Goal: Task Accomplishment & Management: Manage account settings

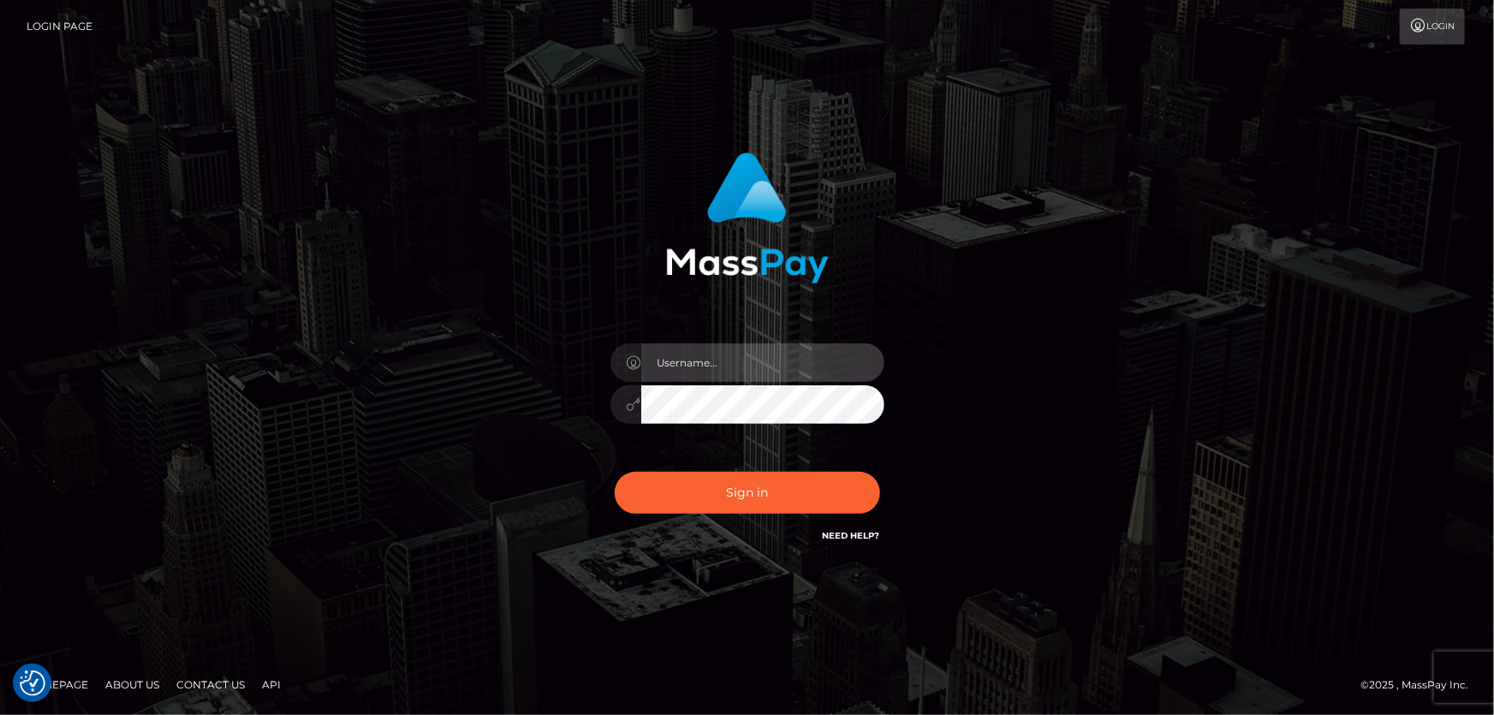
type input "Dan.Cirnat"
click at [872, 462] on div at bounding box center [725, 521] width 351 height 195
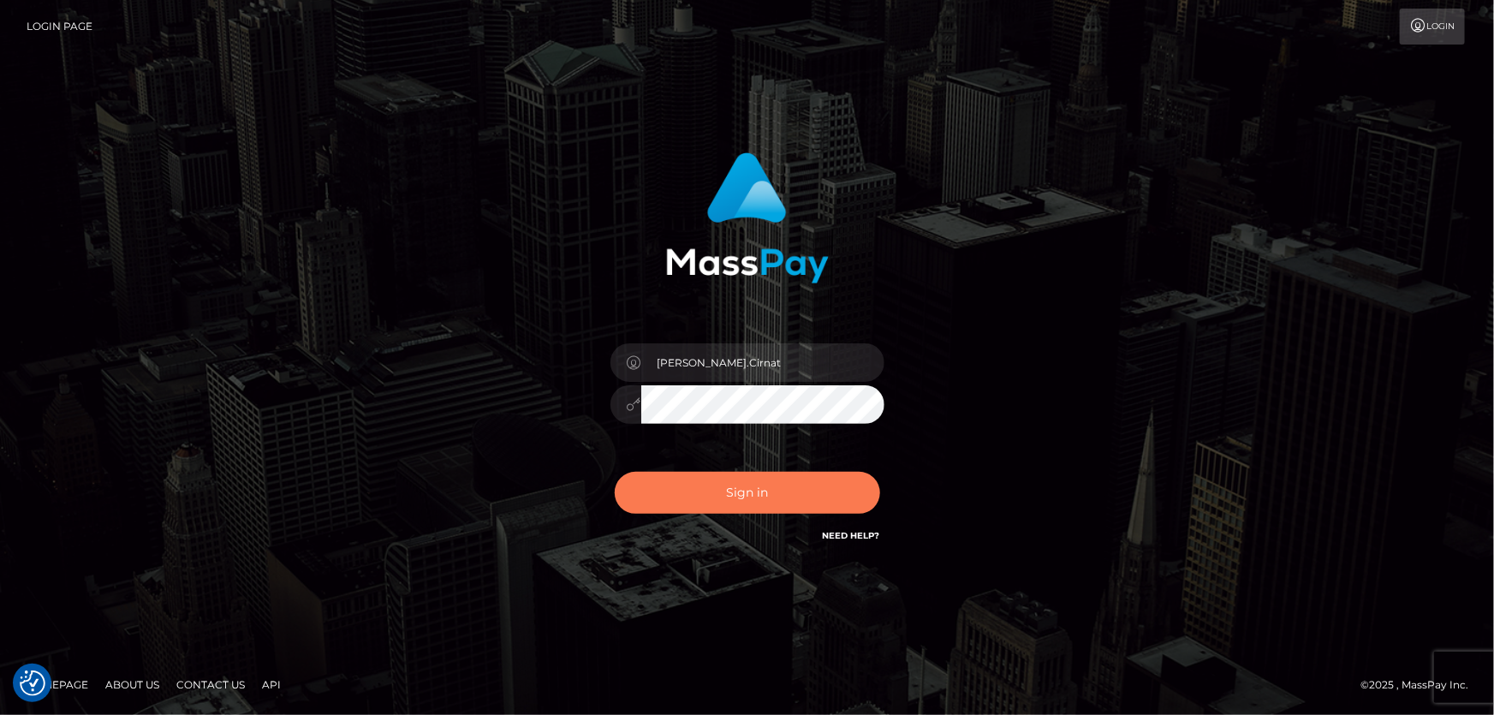
click at [736, 480] on button "Sign in" at bounding box center [747, 493] width 265 height 42
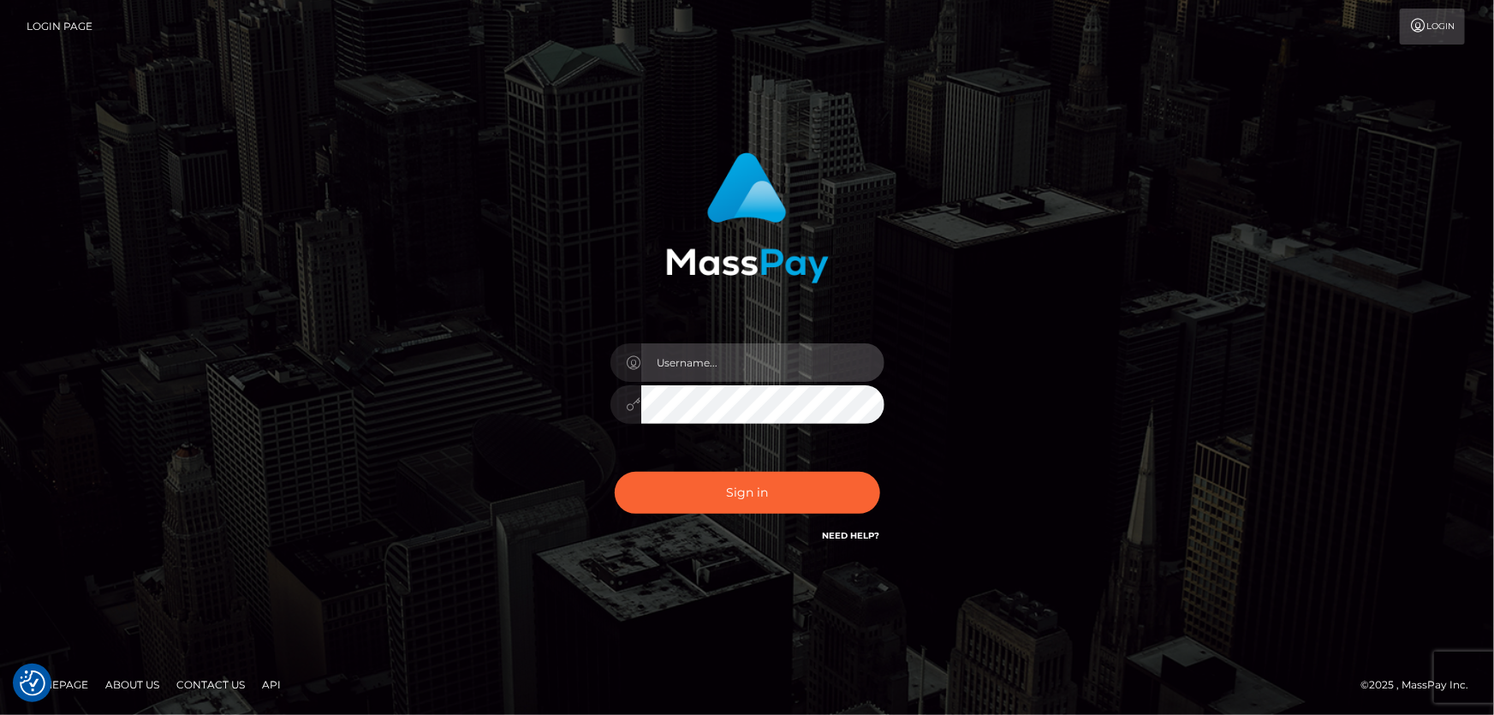
type input "Dan.Cirnat"
click at [878, 467] on div at bounding box center [725, 521] width 351 height 195
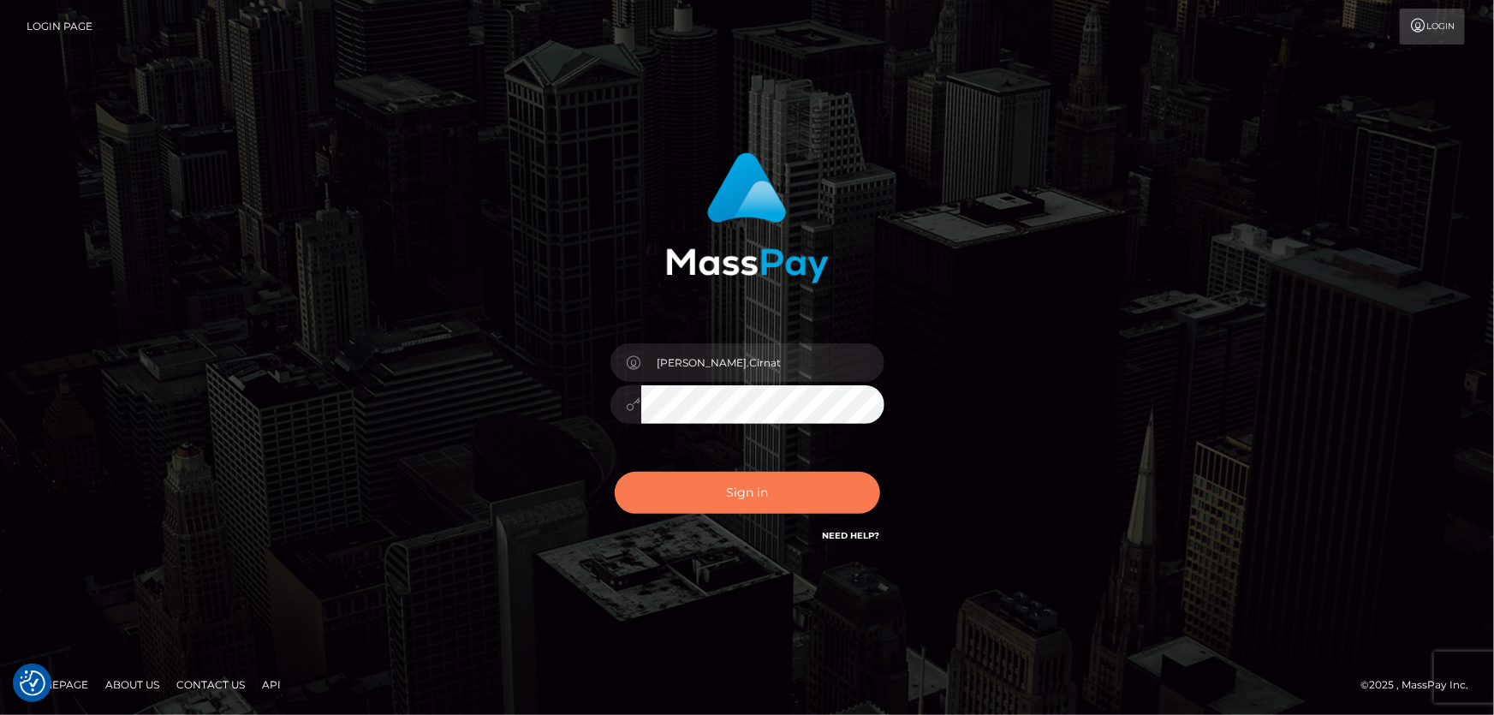
click at [711, 487] on button "Sign in" at bounding box center [747, 493] width 265 height 42
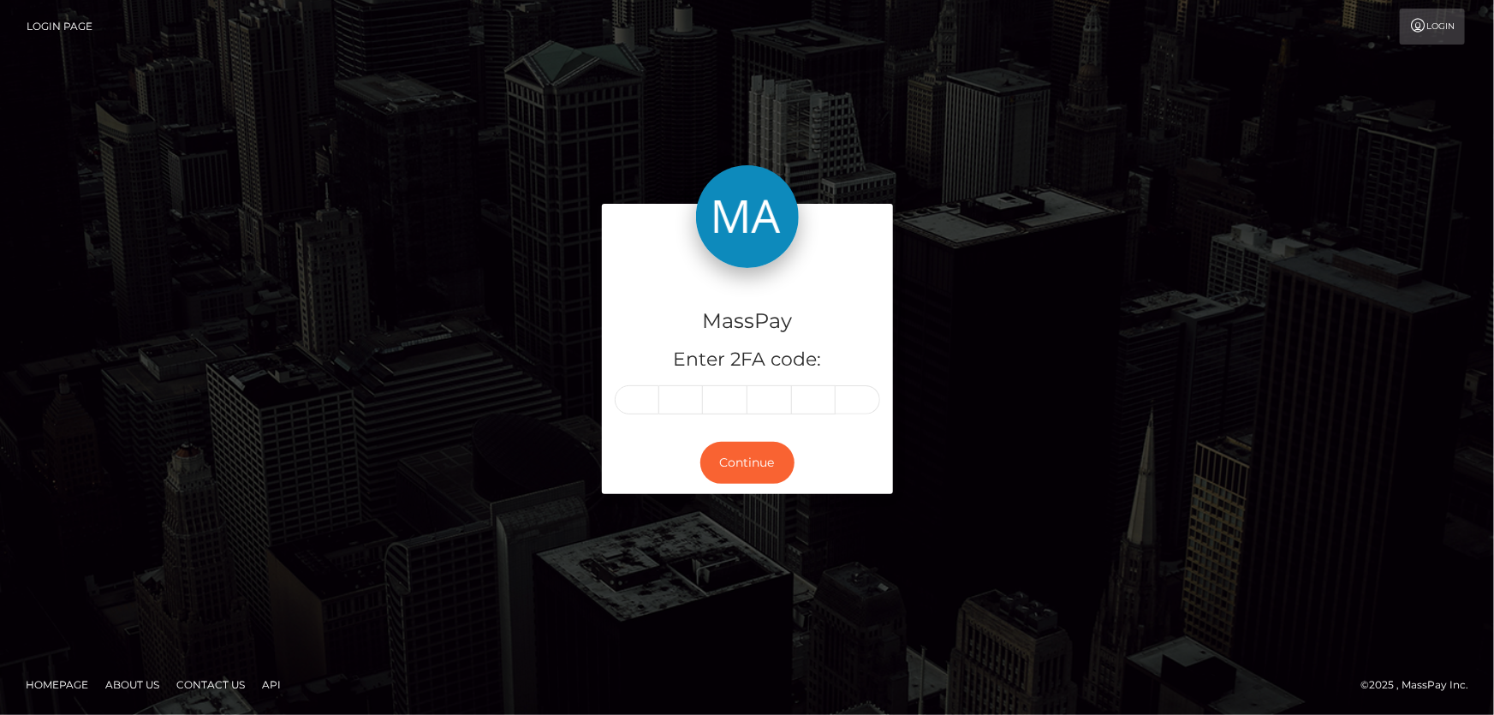
click at [634, 402] on input "text" at bounding box center [637, 399] width 45 height 29
type input "9"
type input "3"
type input "1"
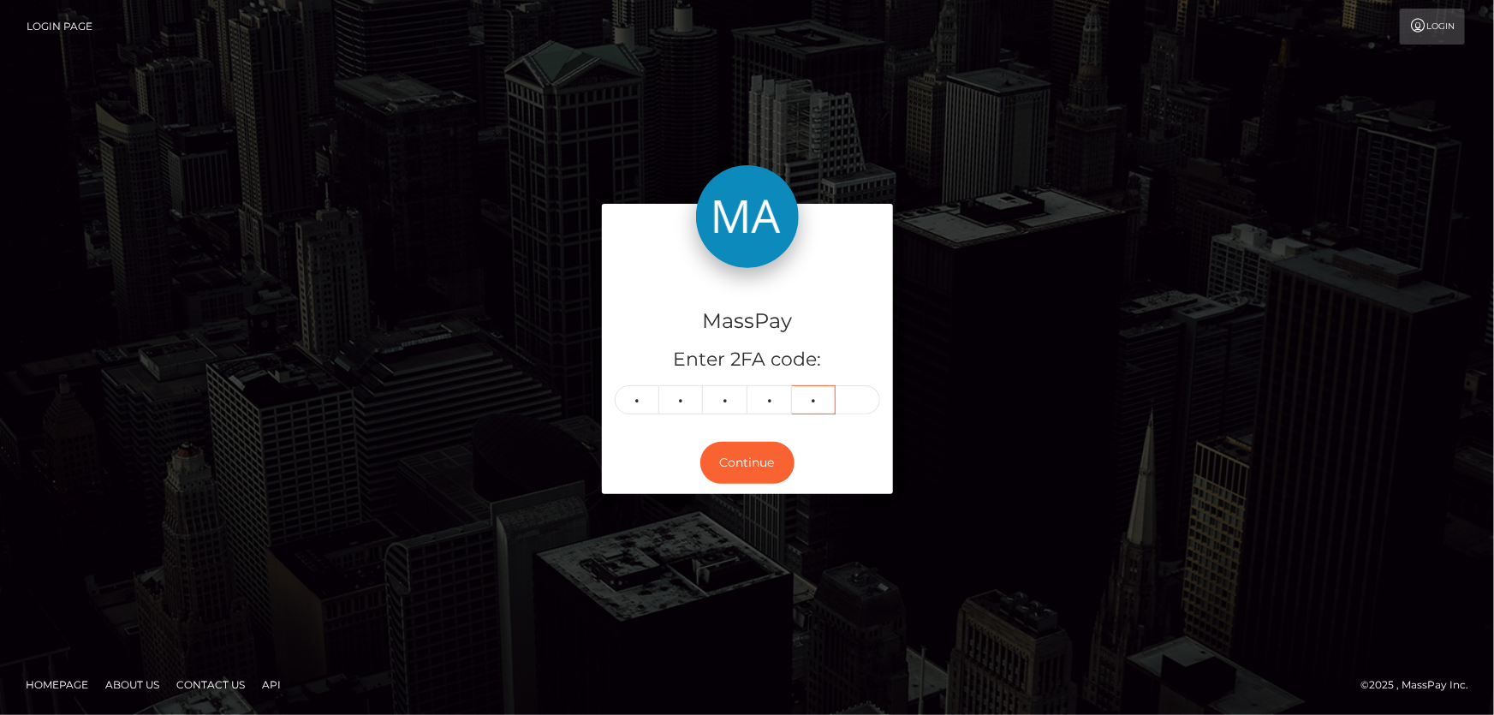
type input "2"
type input "8"
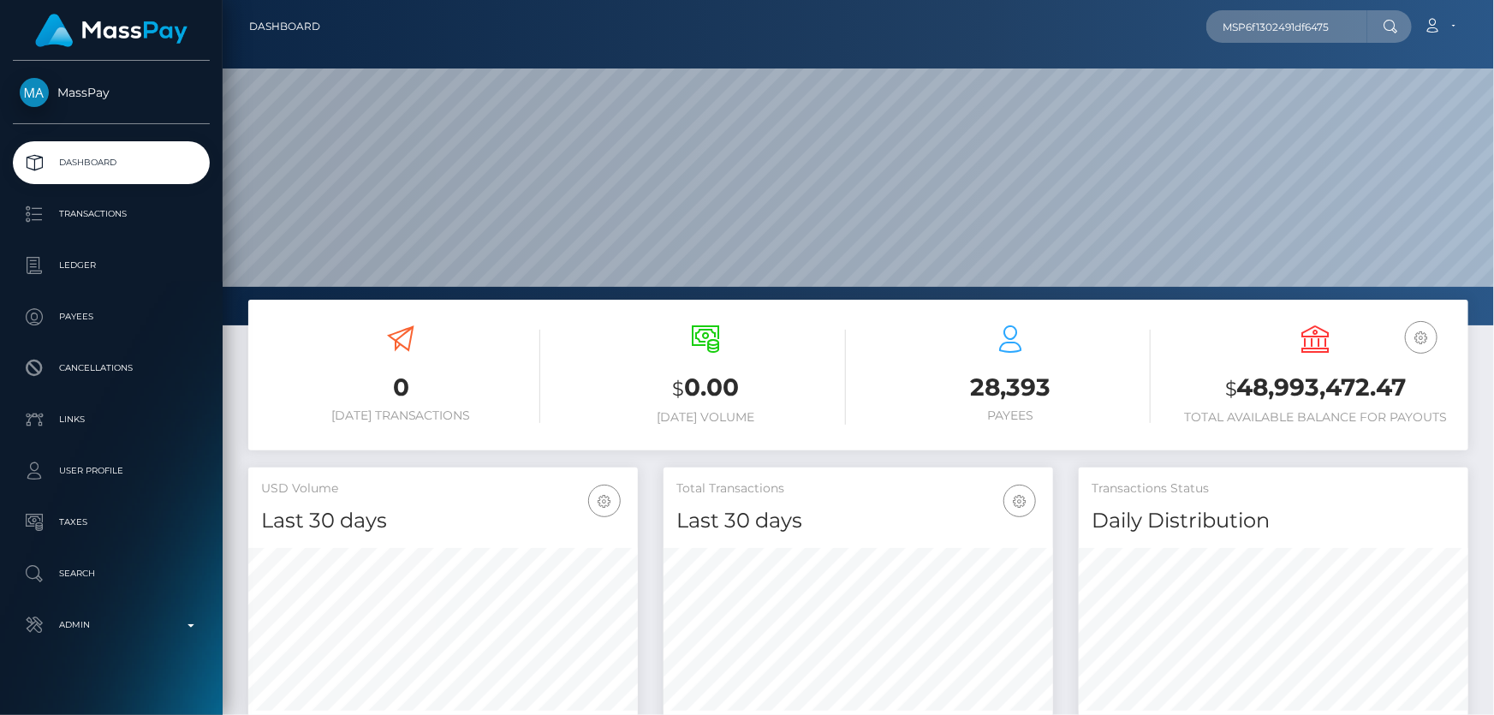
scroll to position [303, 389]
type input "MSP6f1302491df6475"
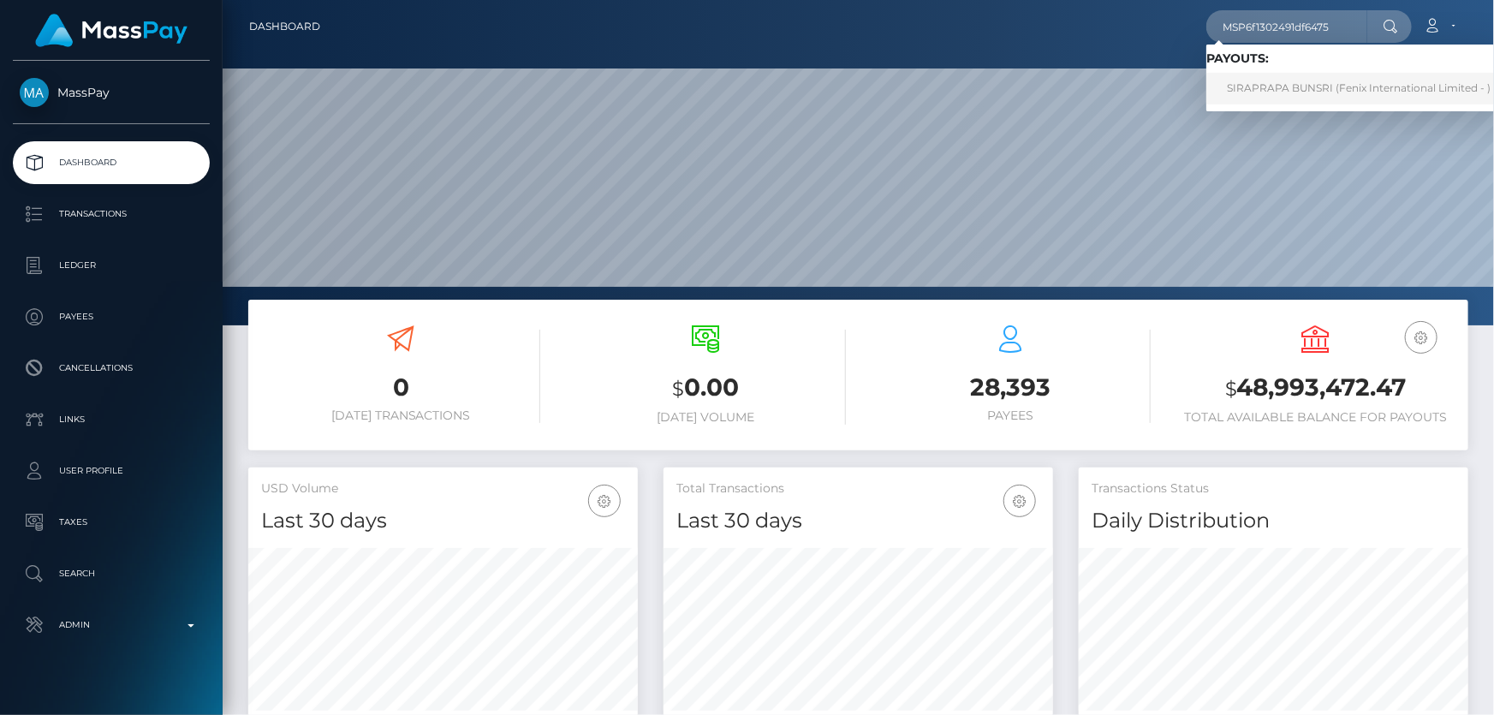
click at [1323, 86] on link "SIRAPRAPA BUNSRI (Fenix International Limited - )" at bounding box center [1358, 89] width 305 height 32
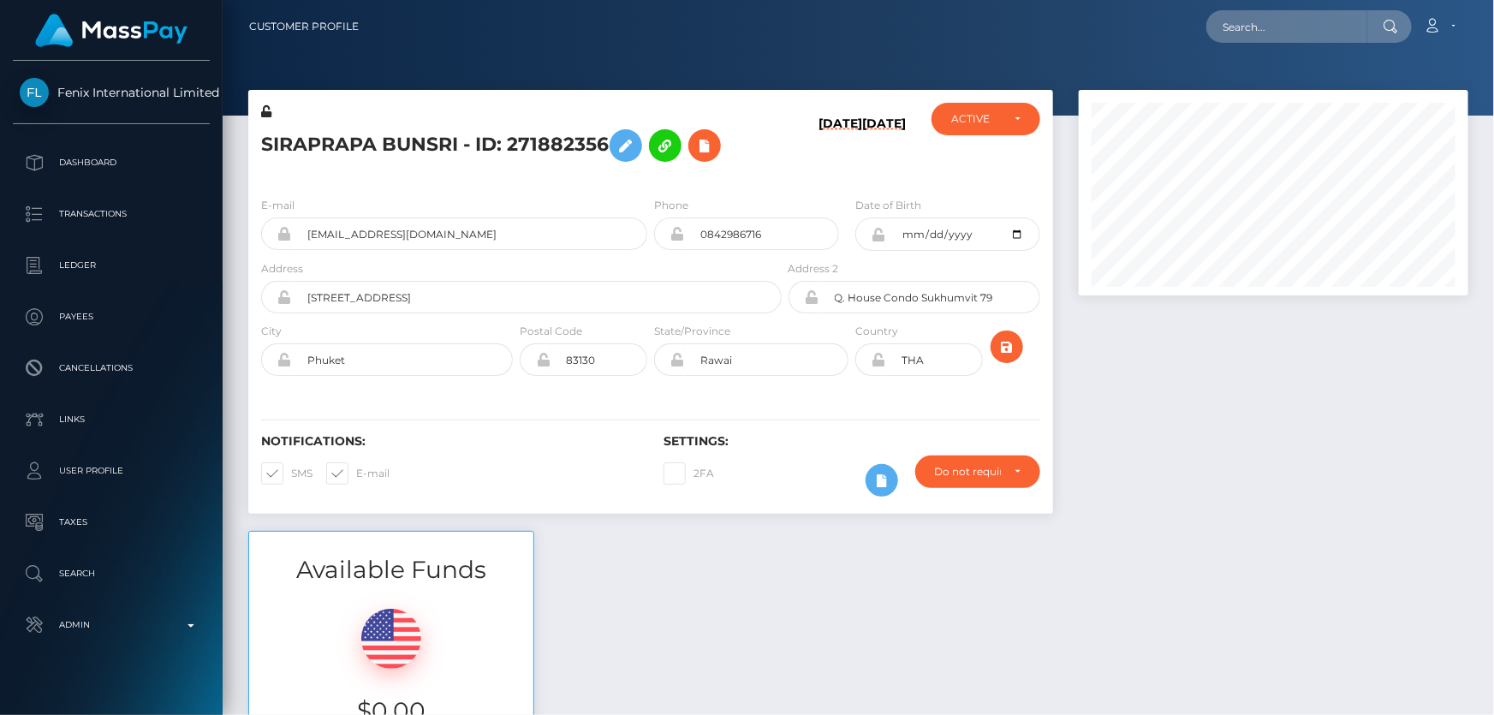
scroll to position [205, 389]
drag, startPoint x: 0, startPoint y: 0, endPoint x: 353, endPoint y: 142, distance: 380.3
click at [353, 142] on h5 "SIRAPRAPA BUNSRI - ID: 271882356" at bounding box center [516, 146] width 511 height 50
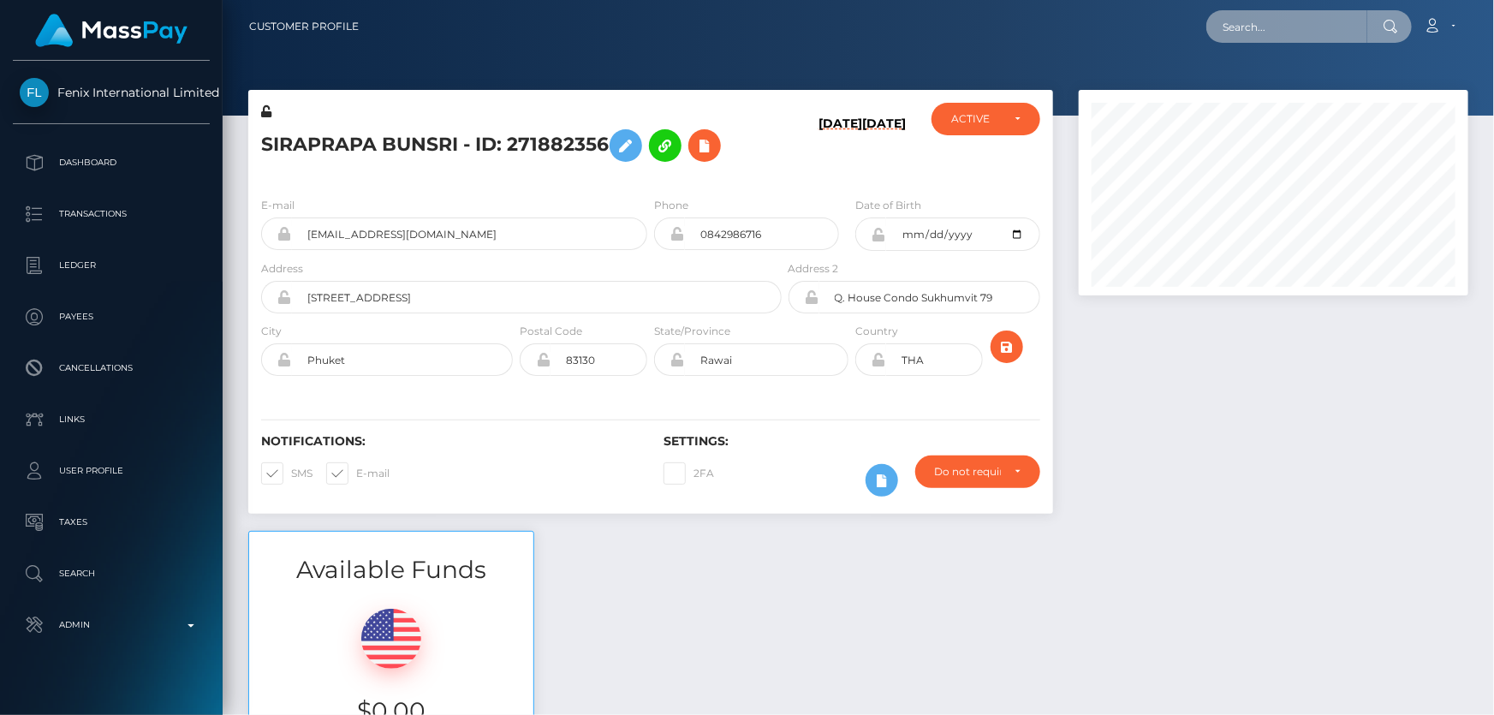
paste input "MSPe050f36cccd67f4"
type input "MSPe050f36cccd67f4"
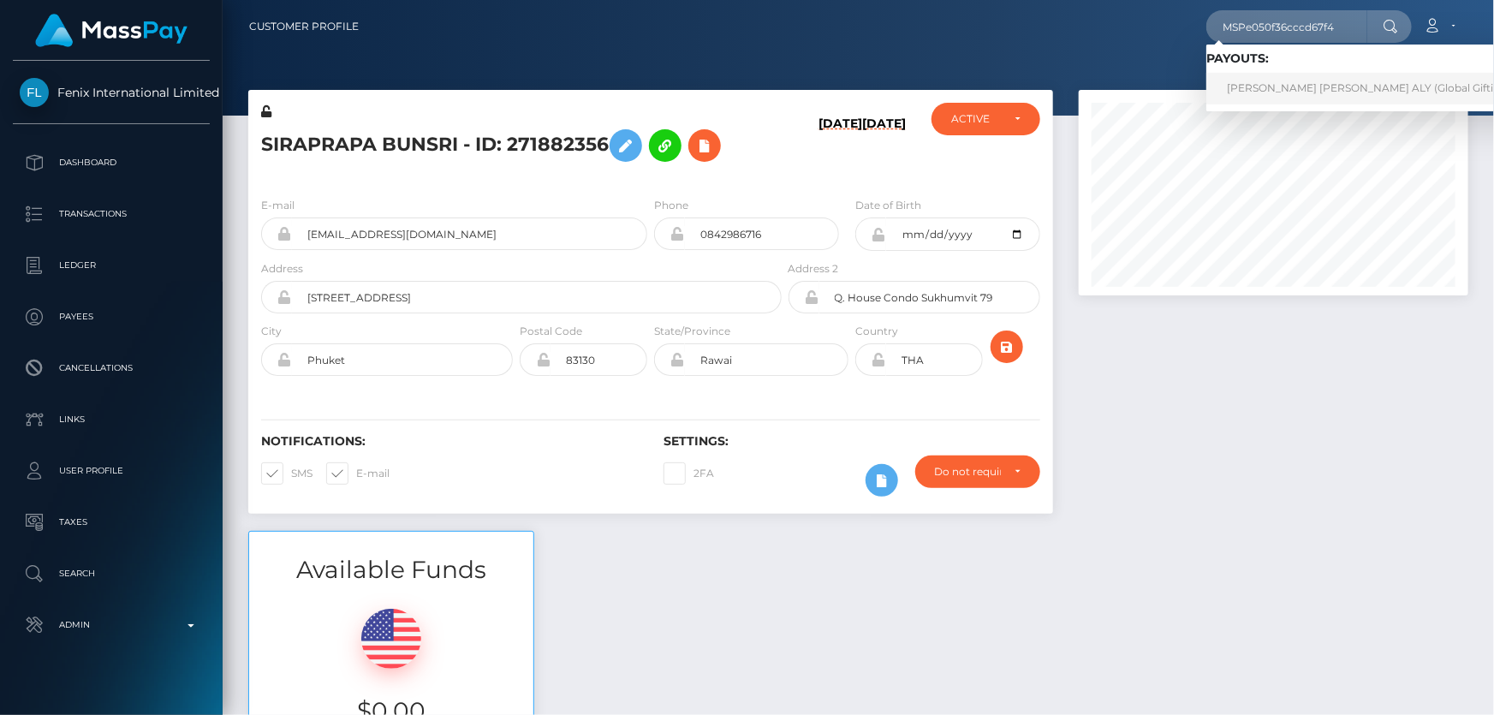
click at [1276, 89] on link "MOHAMED HESHAM AHMED MAHER ALY (Global Gifting Technologies Inc - Throne)" at bounding box center [1436, 89] width 460 height 32
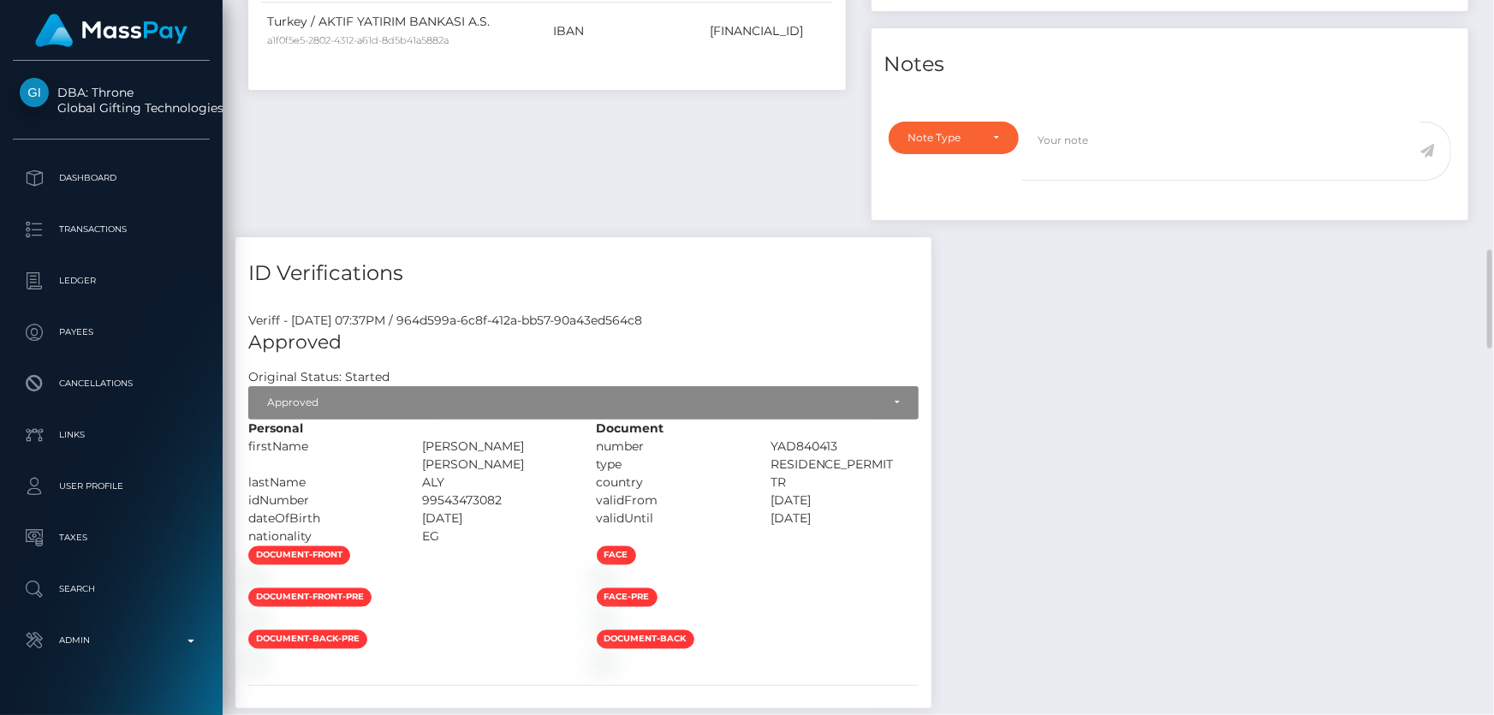
scroll to position [1323, 0]
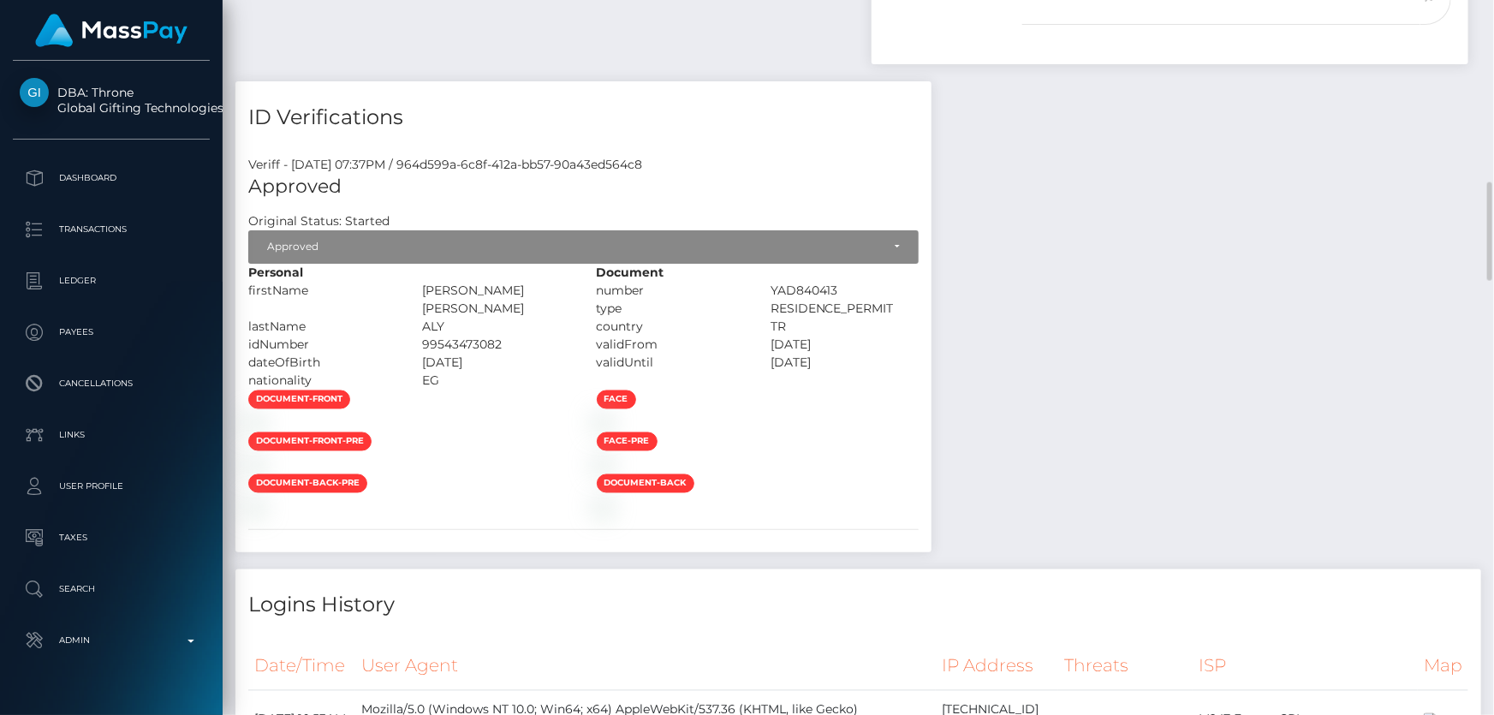
drag, startPoint x: 788, startPoint y: 291, endPoint x: 556, endPoint y: 290, distance: 232.9
click at [556, 290] on div "MOHAMED HESHAM AHMED MAHER" at bounding box center [496, 300] width 174 height 36
copy div "MOHAMED HESHAM AHMED MAHER"
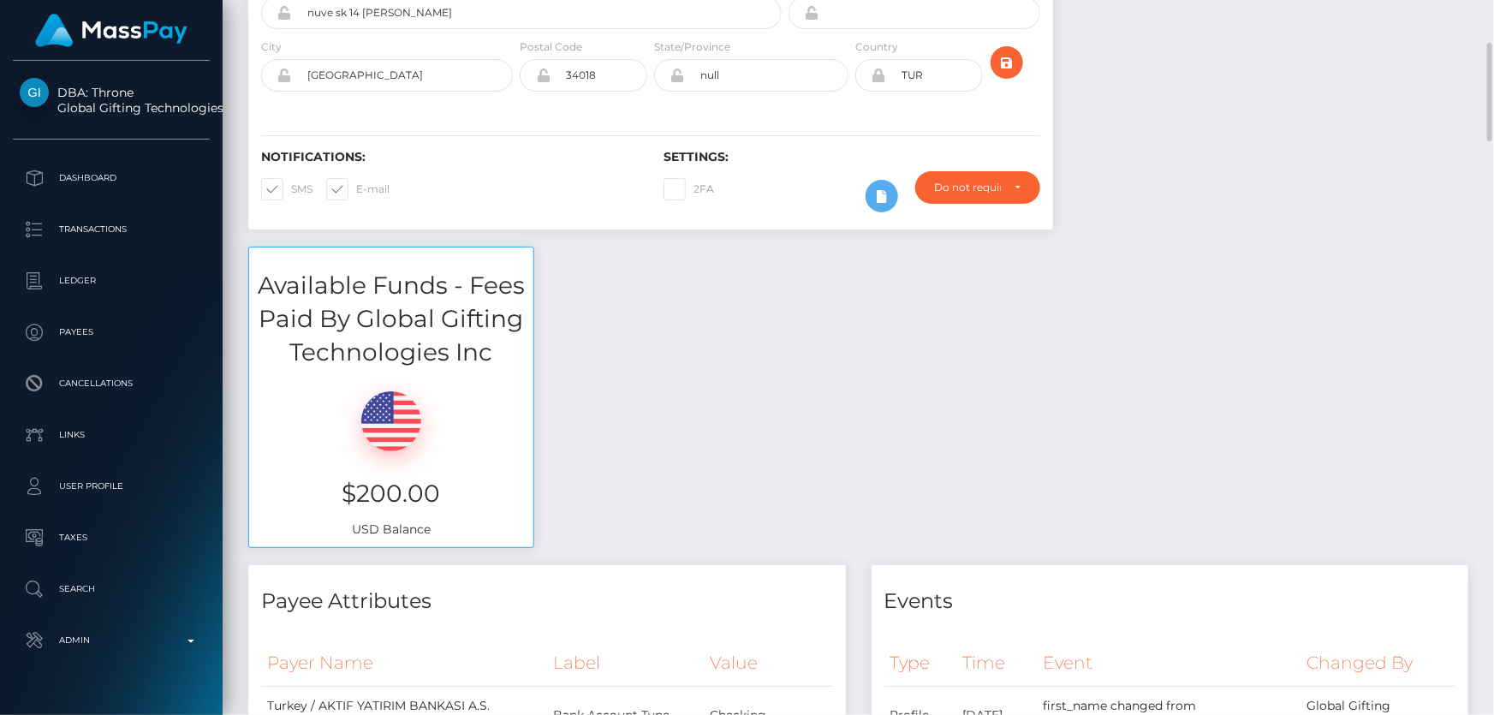
scroll to position [0, 0]
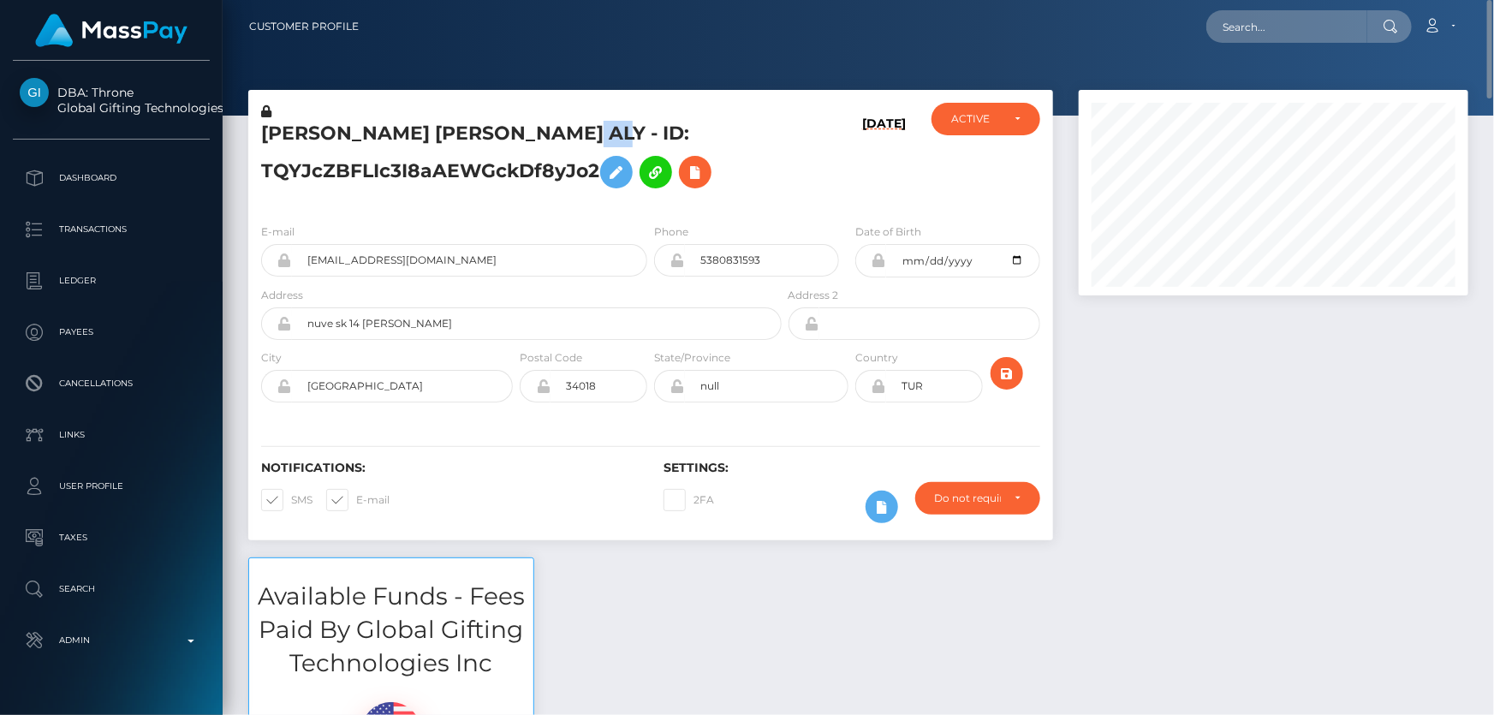
drag, startPoint x: 659, startPoint y: 133, endPoint x: 633, endPoint y: 129, distance: 26.8
click at [633, 129] on h5 "MOHAMED HESHAM AHMED MAHER ALY - ID: TQYJcZBFLIc3I8aAEWGckDf8yJo2" at bounding box center [516, 159] width 511 height 76
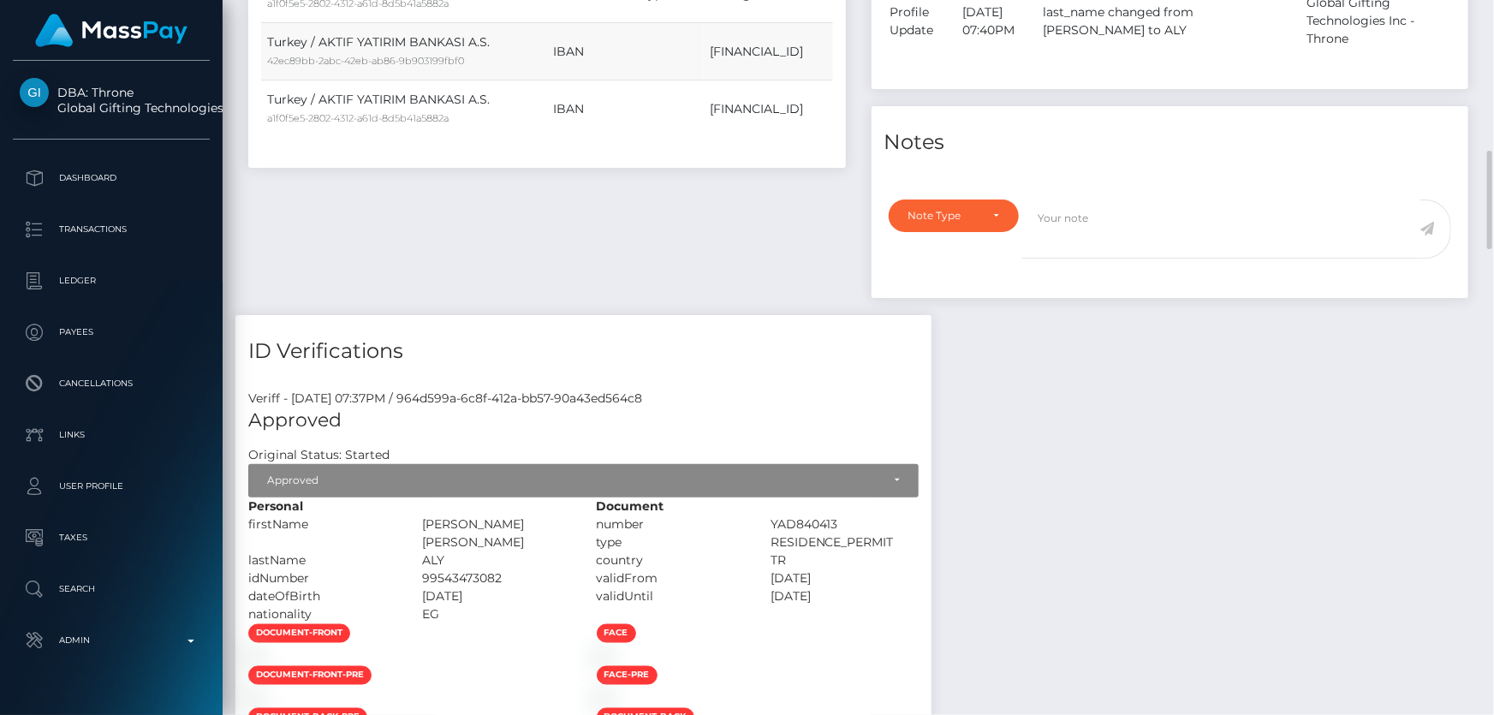
scroll to position [1323, 0]
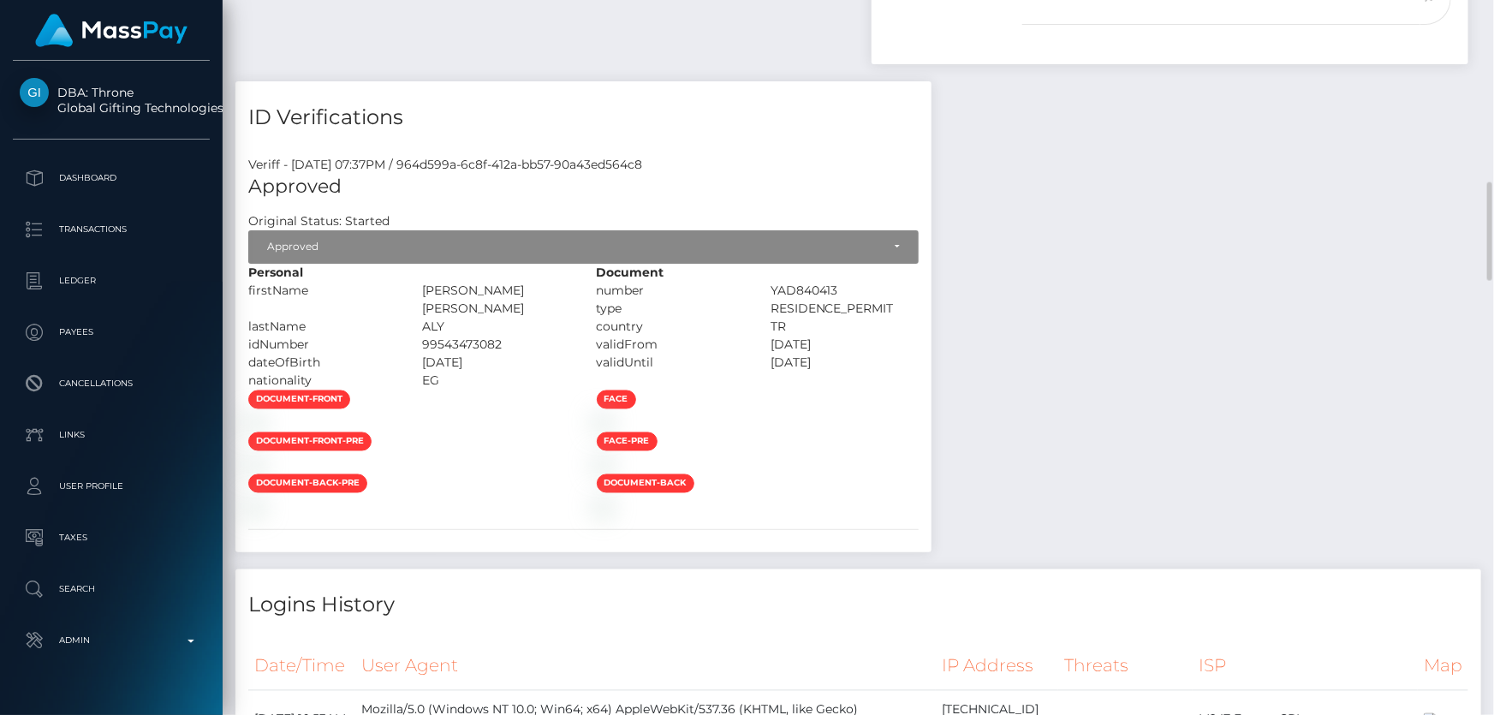
click at [584, 390] on div "document-front" at bounding box center [409, 402] width 348 height 24
drag, startPoint x: 583, startPoint y: 308, endPoint x: 556, endPoint y: 304, distance: 26.9
click at [556, 318] on div "ALY" at bounding box center [496, 327] width 174 height 18
copy div "ALY"
click at [583, 336] on div "99543473082" at bounding box center [496, 345] width 174 height 18
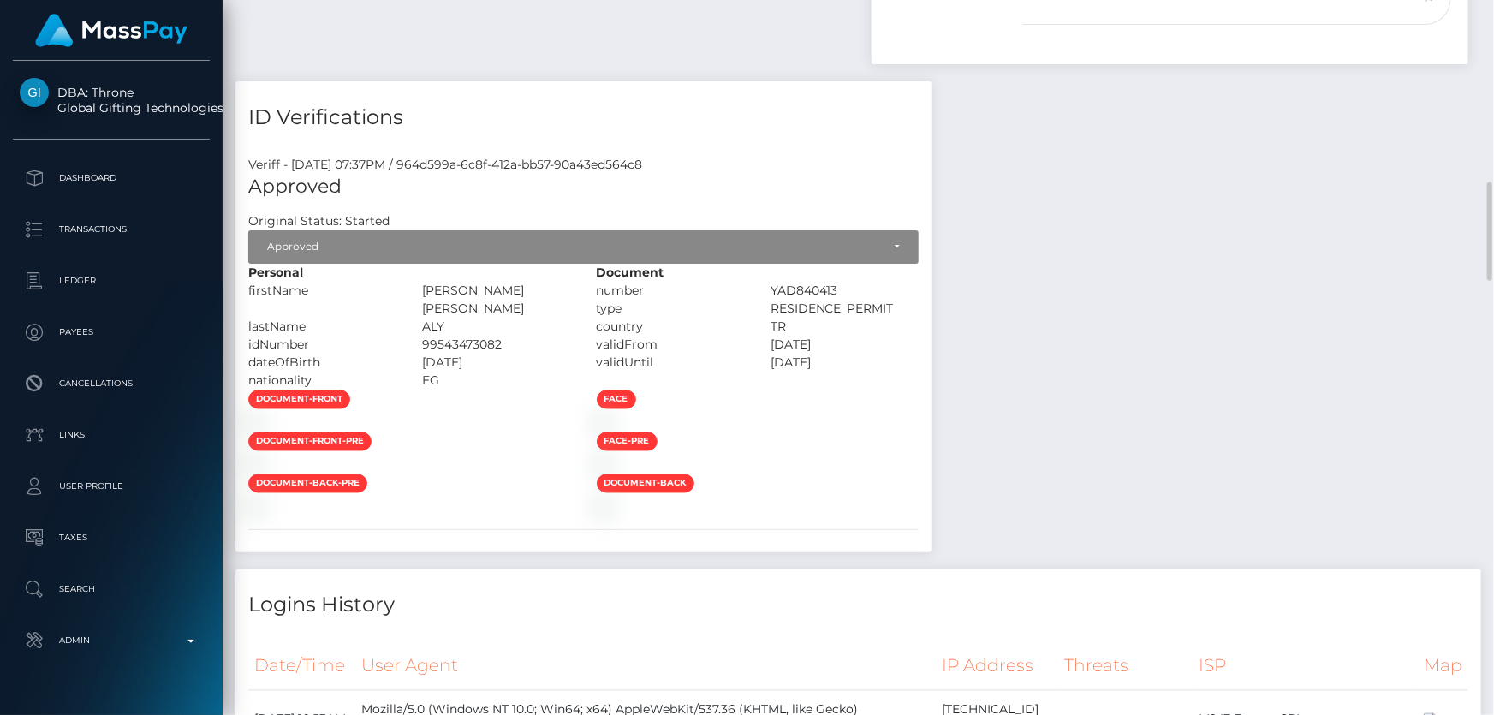
drag, startPoint x: 643, startPoint y: 326, endPoint x: 559, endPoint y: 320, distance: 84.1
click at [559, 336] on div "99543473082" at bounding box center [496, 345] width 174 height 18
copy div "99543473082"
click at [262, 430] on img at bounding box center [255, 423] width 14 height 14
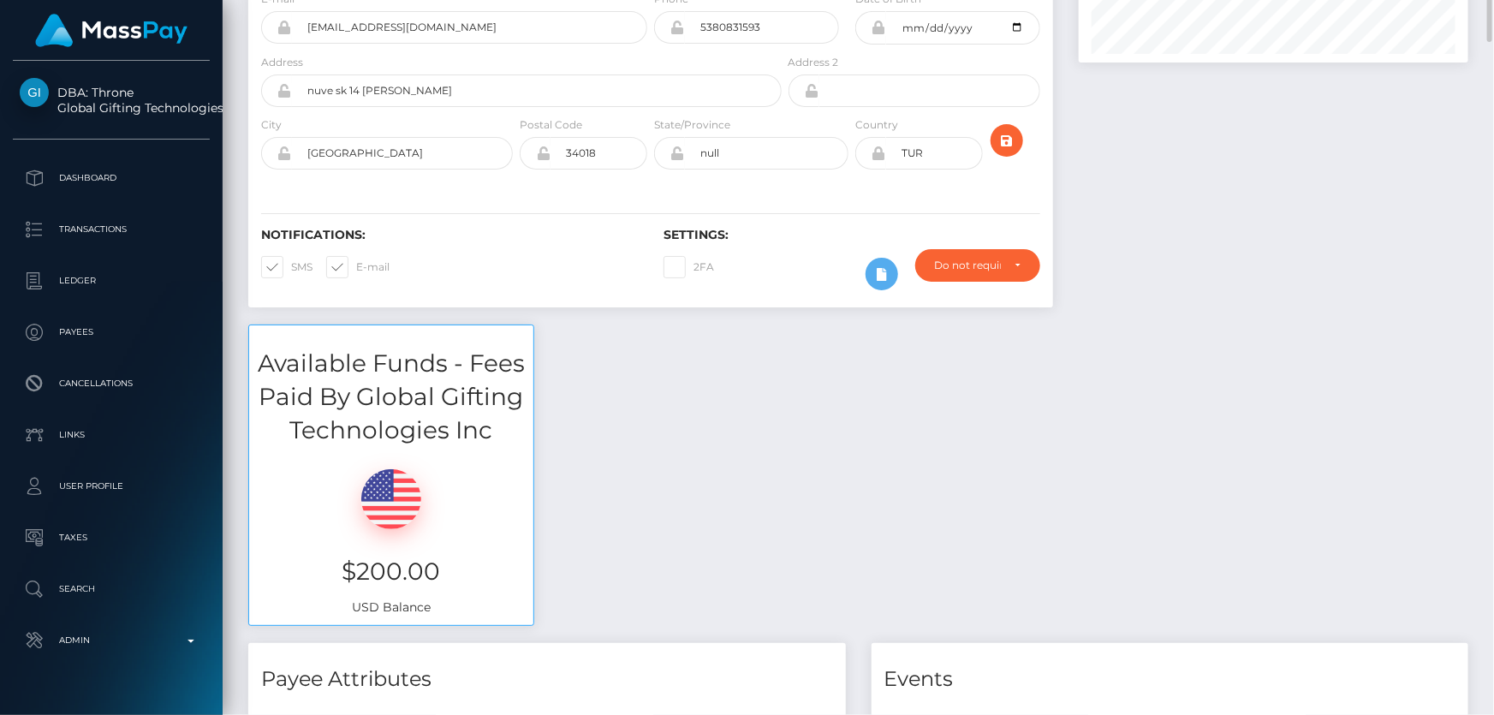
scroll to position [0, 0]
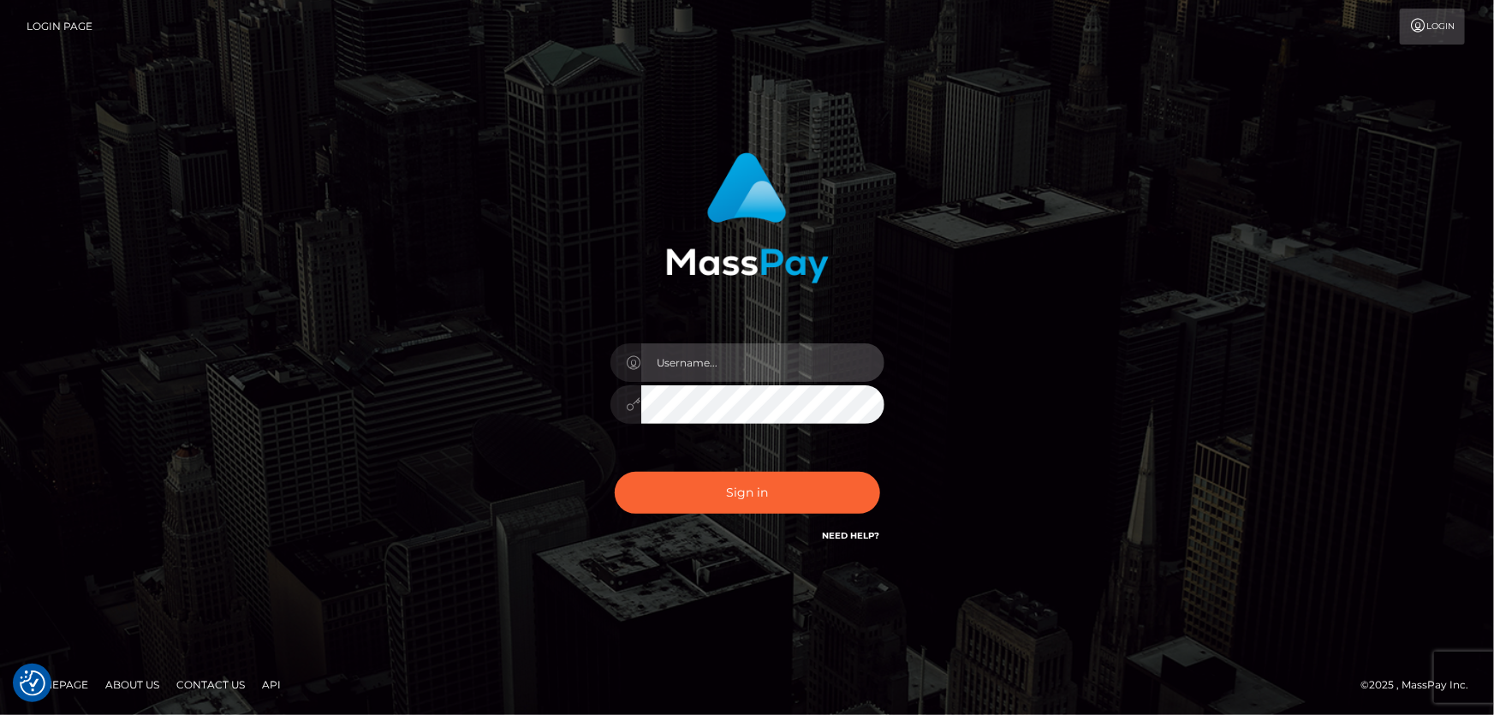
type input "Dan.Cirnat"
click at [878, 471] on div at bounding box center [725, 521] width 351 height 195
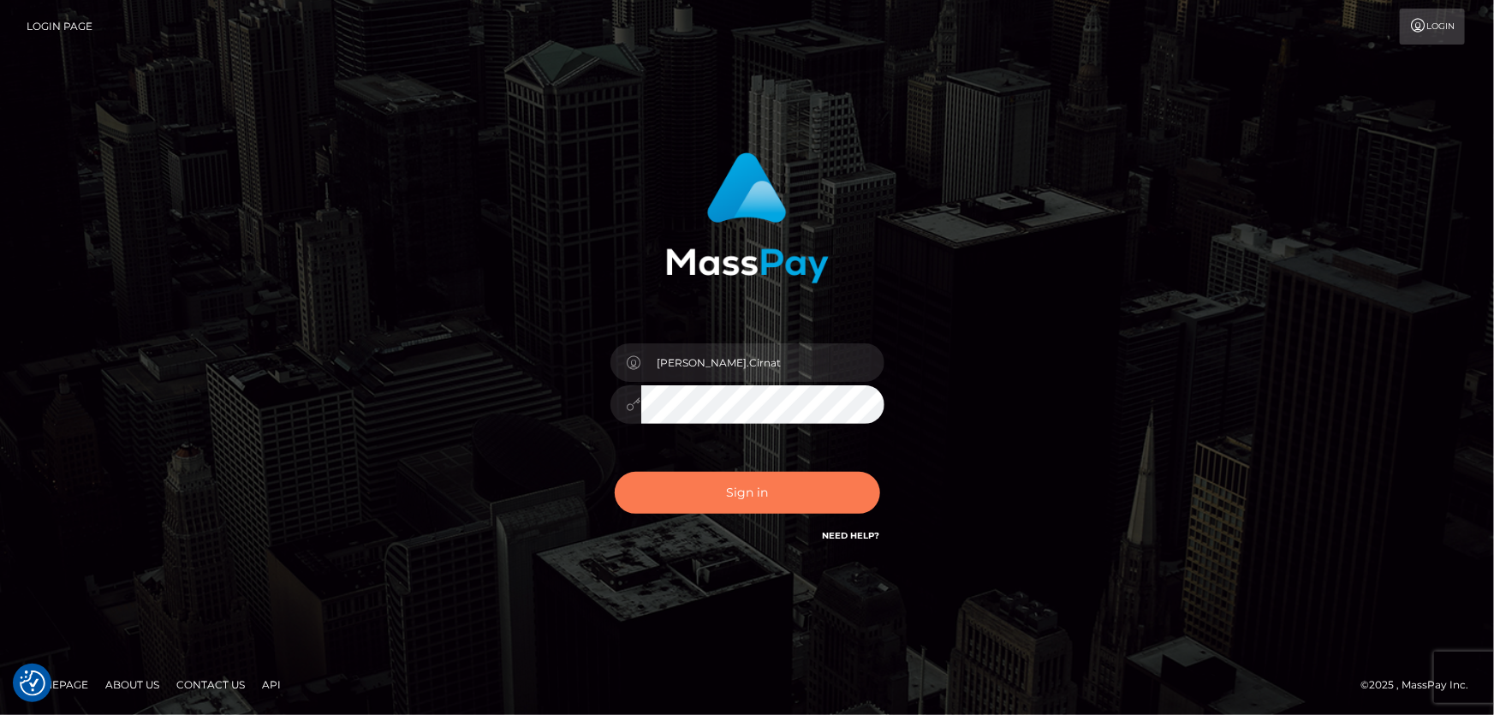
click at [812, 486] on button "Sign in" at bounding box center [747, 493] width 265 height 42
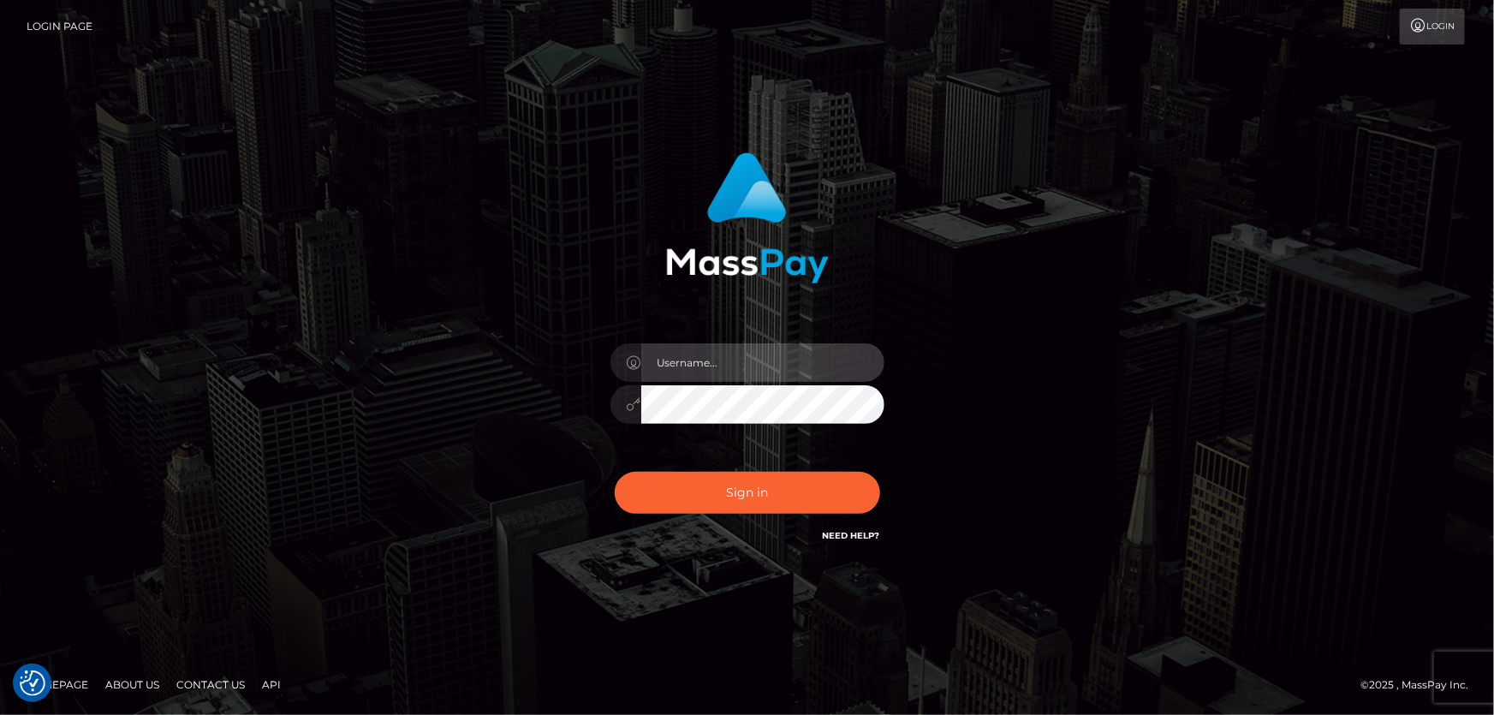
type input "[PERSON_NAME].Cirnat"
click at [885, 459] on div at bounding box center [725, 521] width 351 height 195
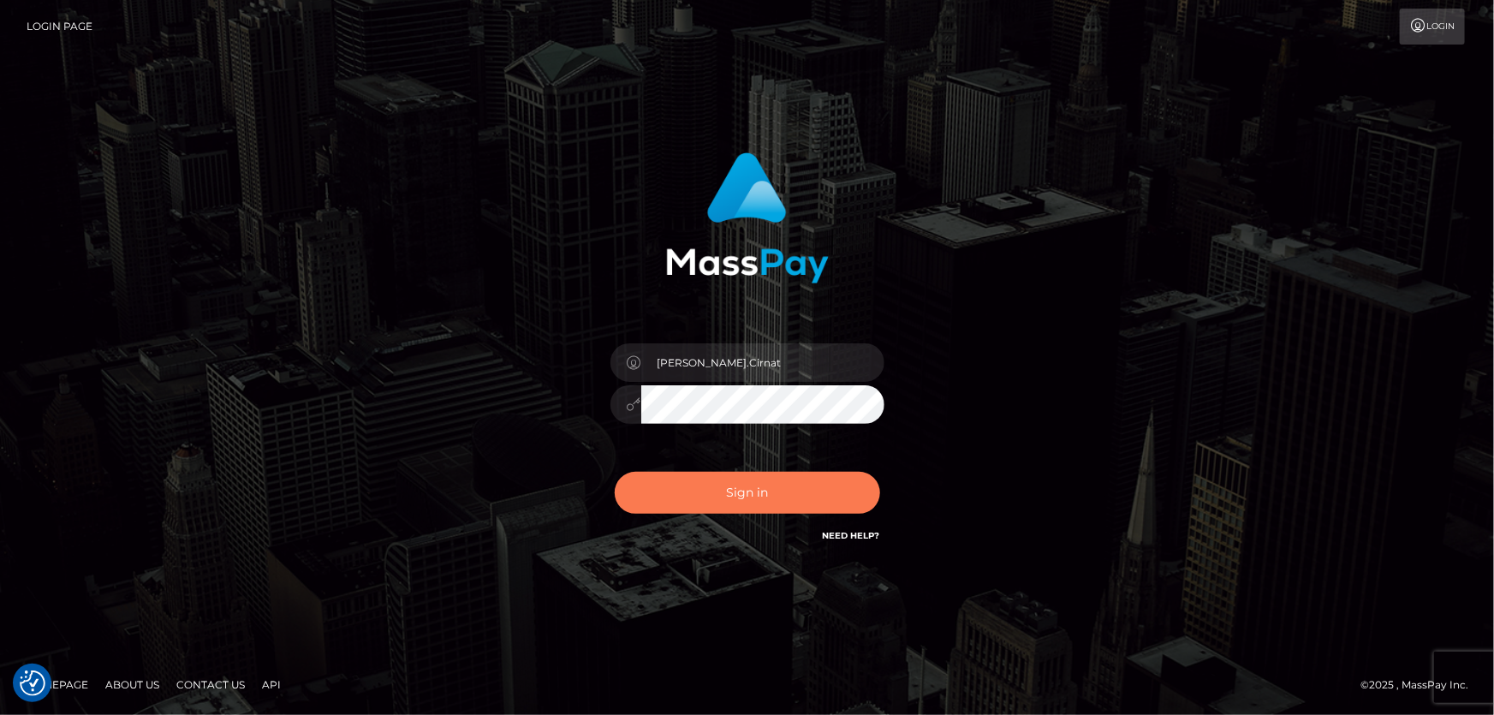
click at [759, 487] on button "Sign in" at bounding box center [747, 493] width 265 height 42
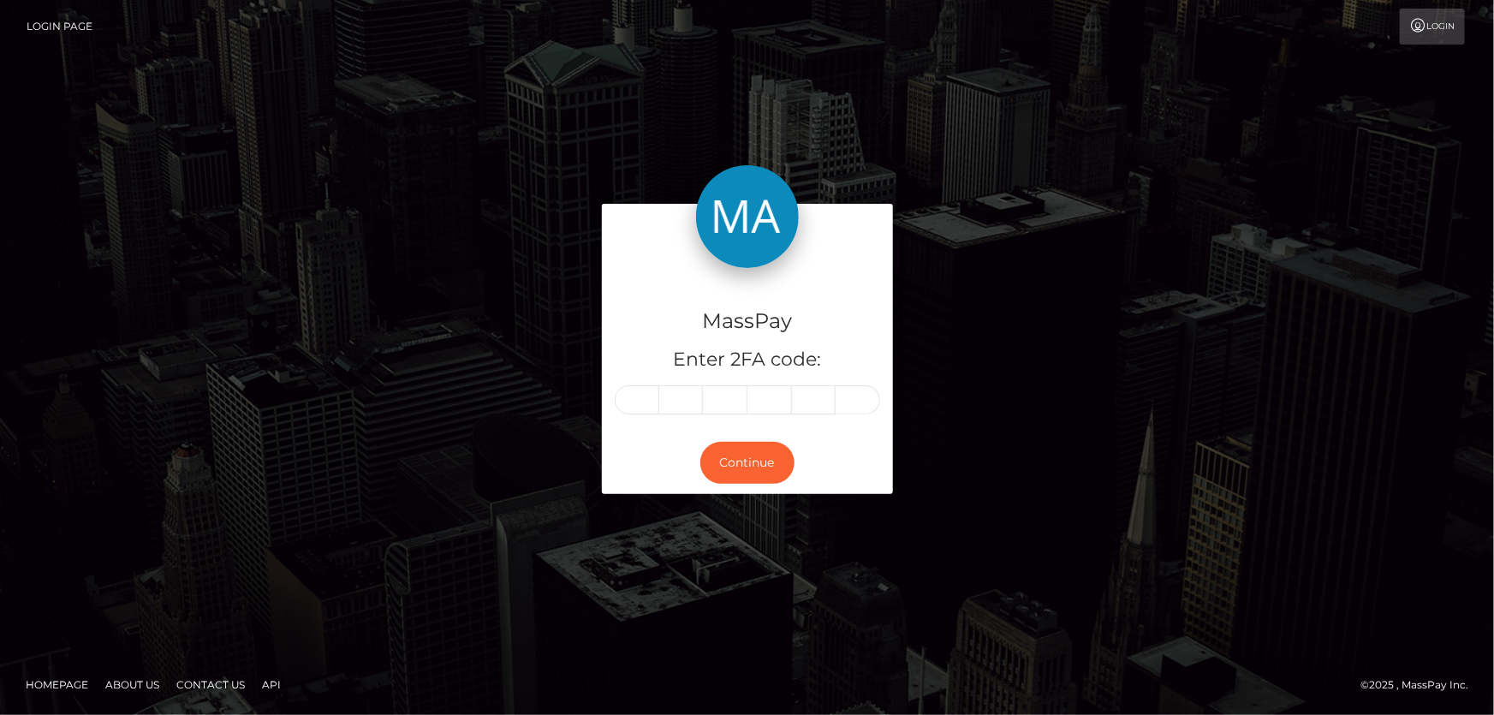
click at [622, 406] on input "text" at bounding box center [637, 399] width 45 height 29
type input "6"
type input "7"
type input "0"
type input "8"
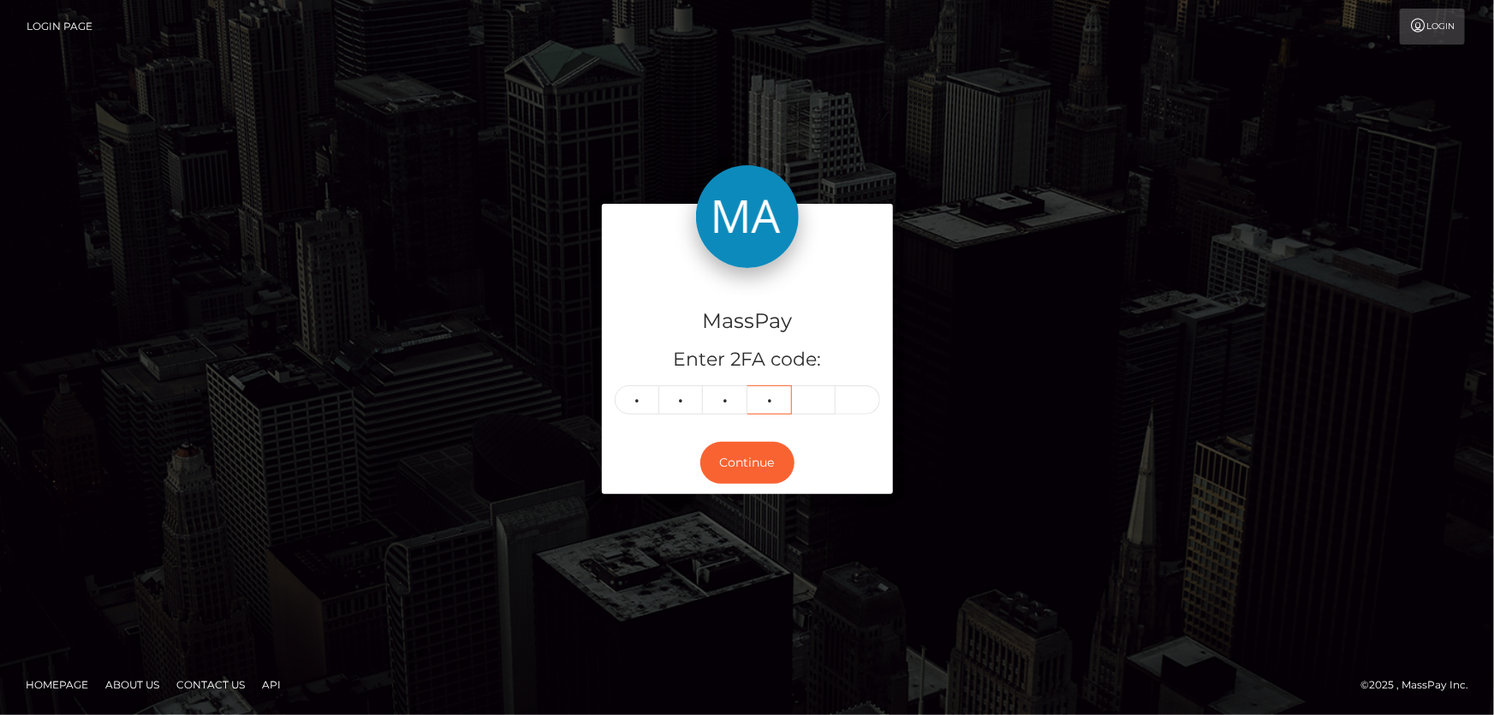
type input "3"
type input "8"
type input "1"
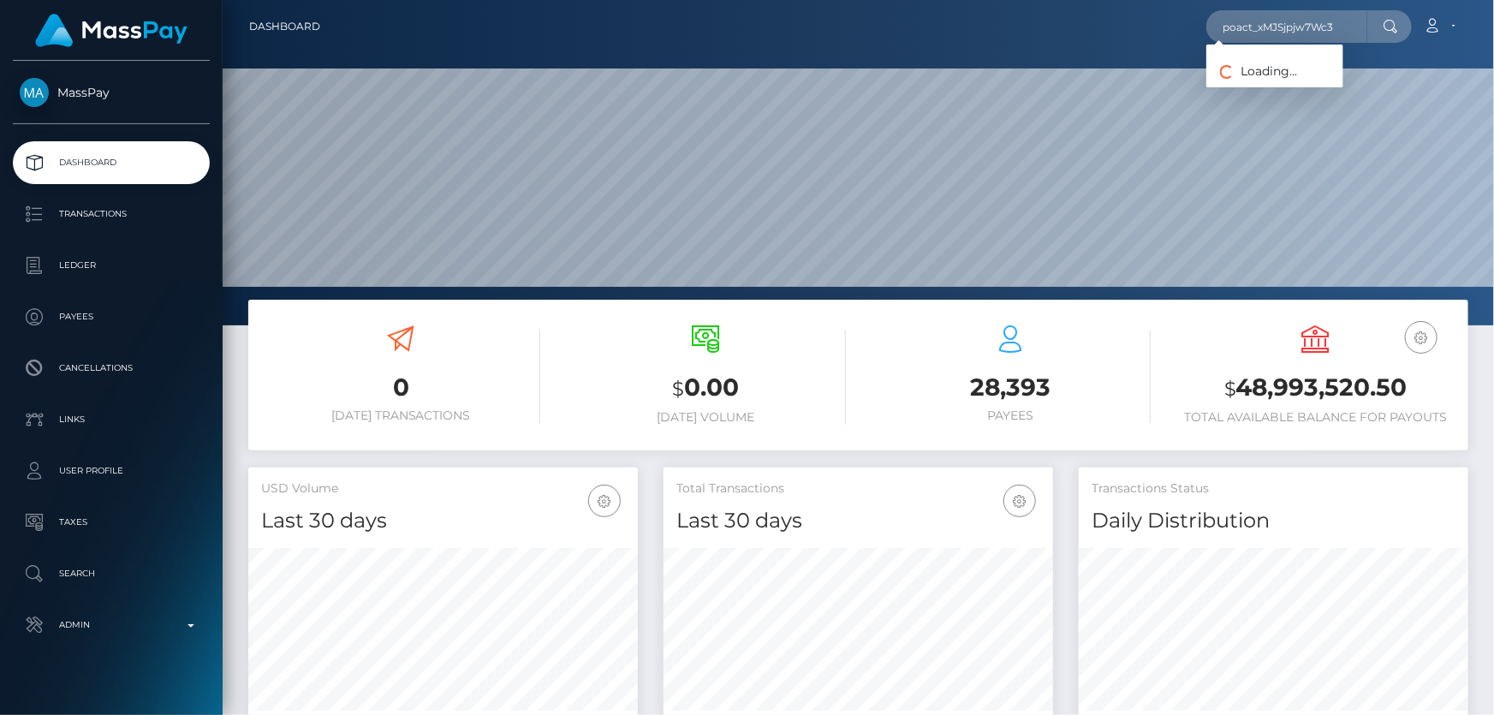
scroll to position [303, 389]
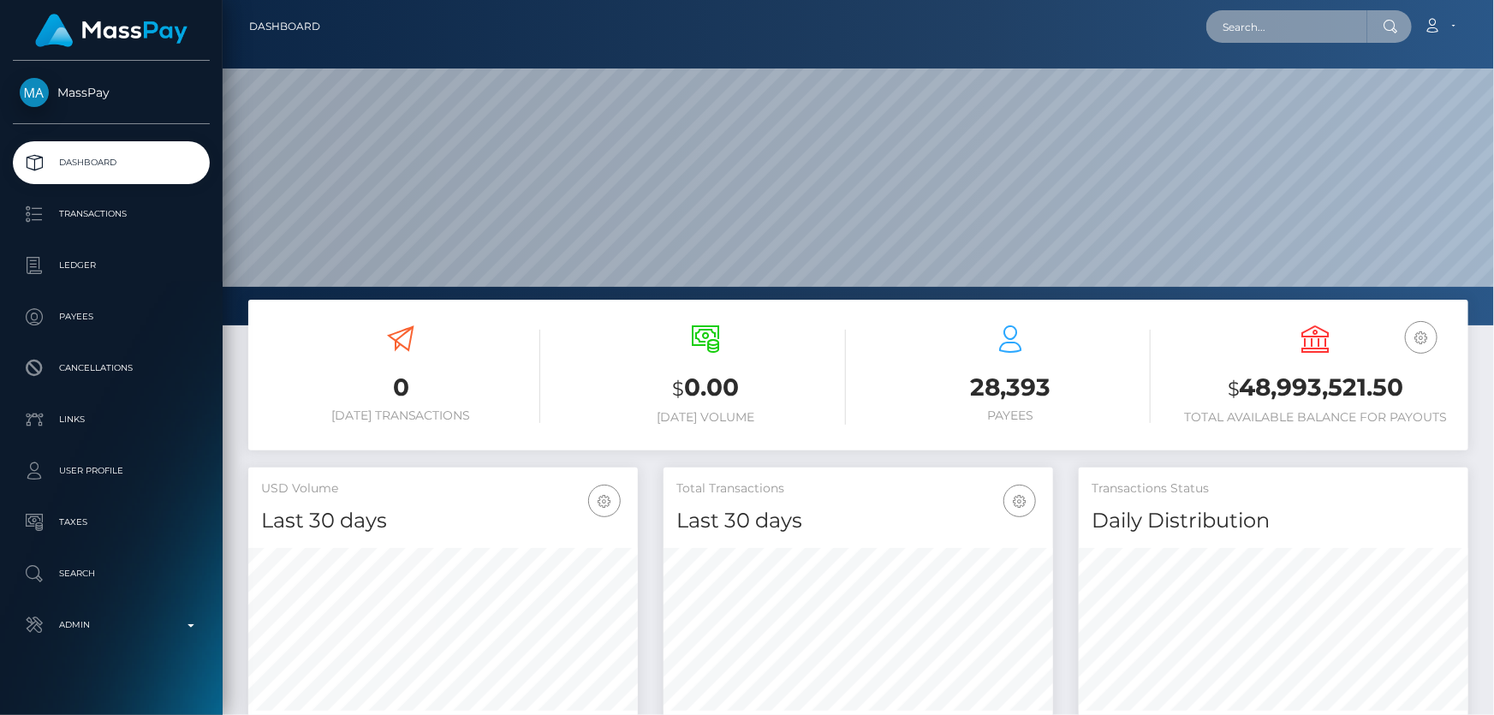
paste input "poact_xMJSjpjw7Wc3"
type input "poact_xMJSjpjw7Wc3"
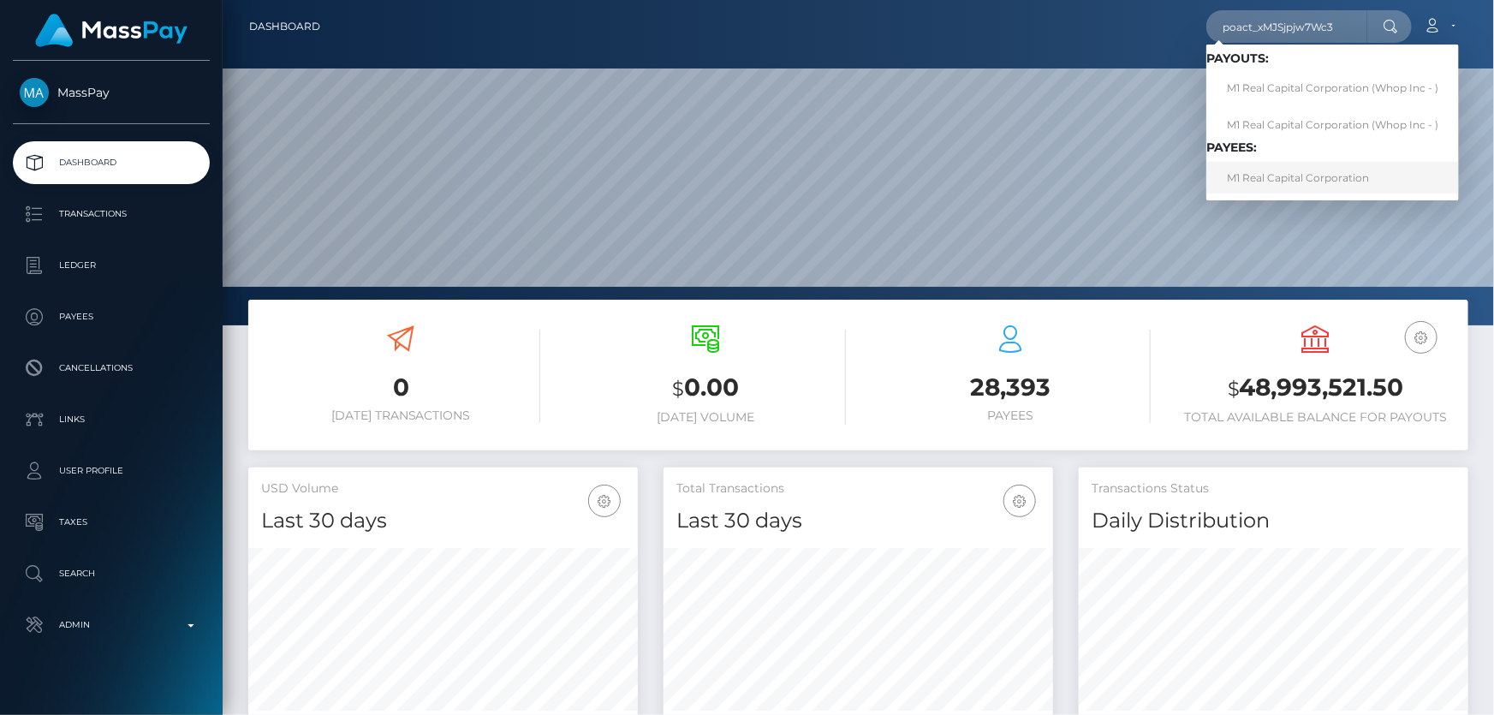
click at [1275, 176] on link "M1 Real Capital Corporation" at bounding box center [1332, 178] width 253 height 32
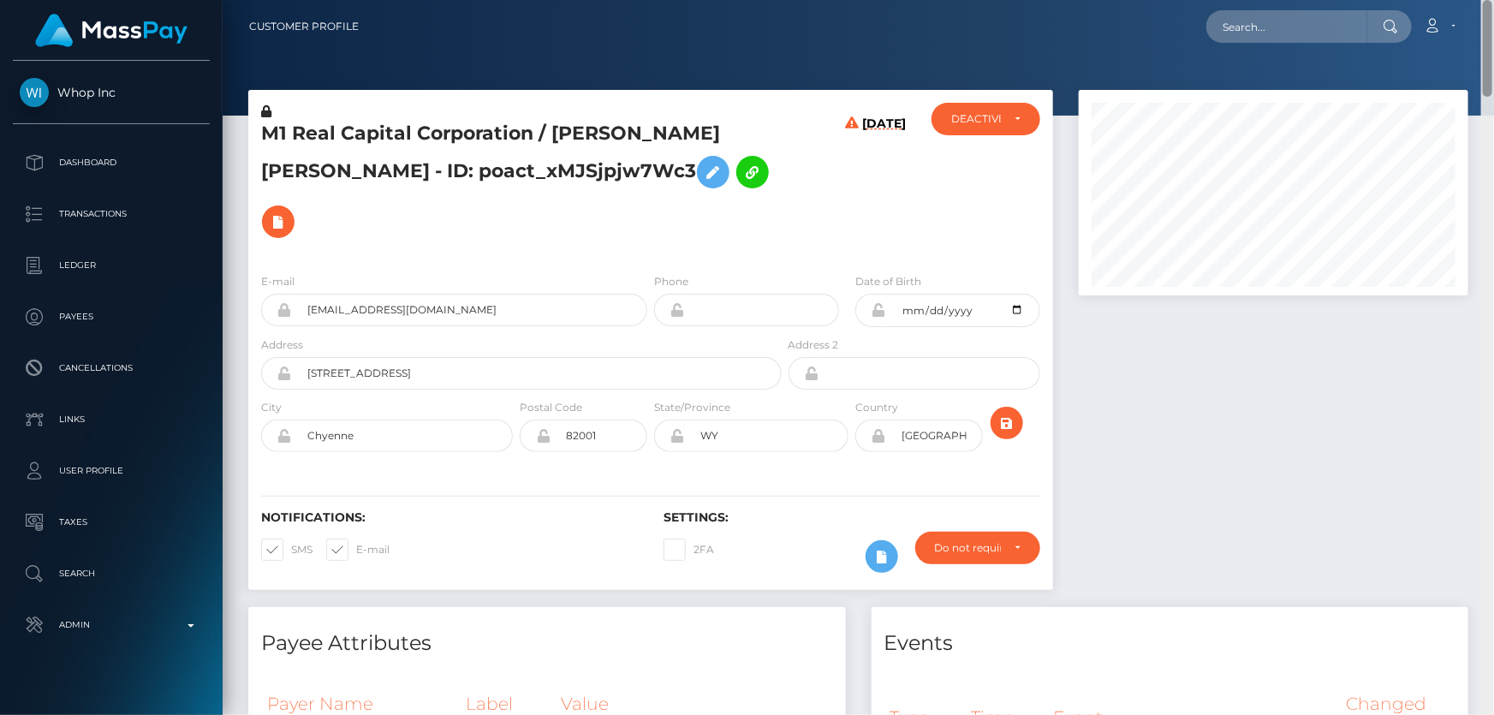
drag, startPoint x: 1486, startPoint y: 639, endPoint x: 1493, endPoint y: 27, distance: 612.2
click at [1493, 27] on div "Customer Profile Loading... Loading..." at bounding box center [858, 357] width 1271 height 715
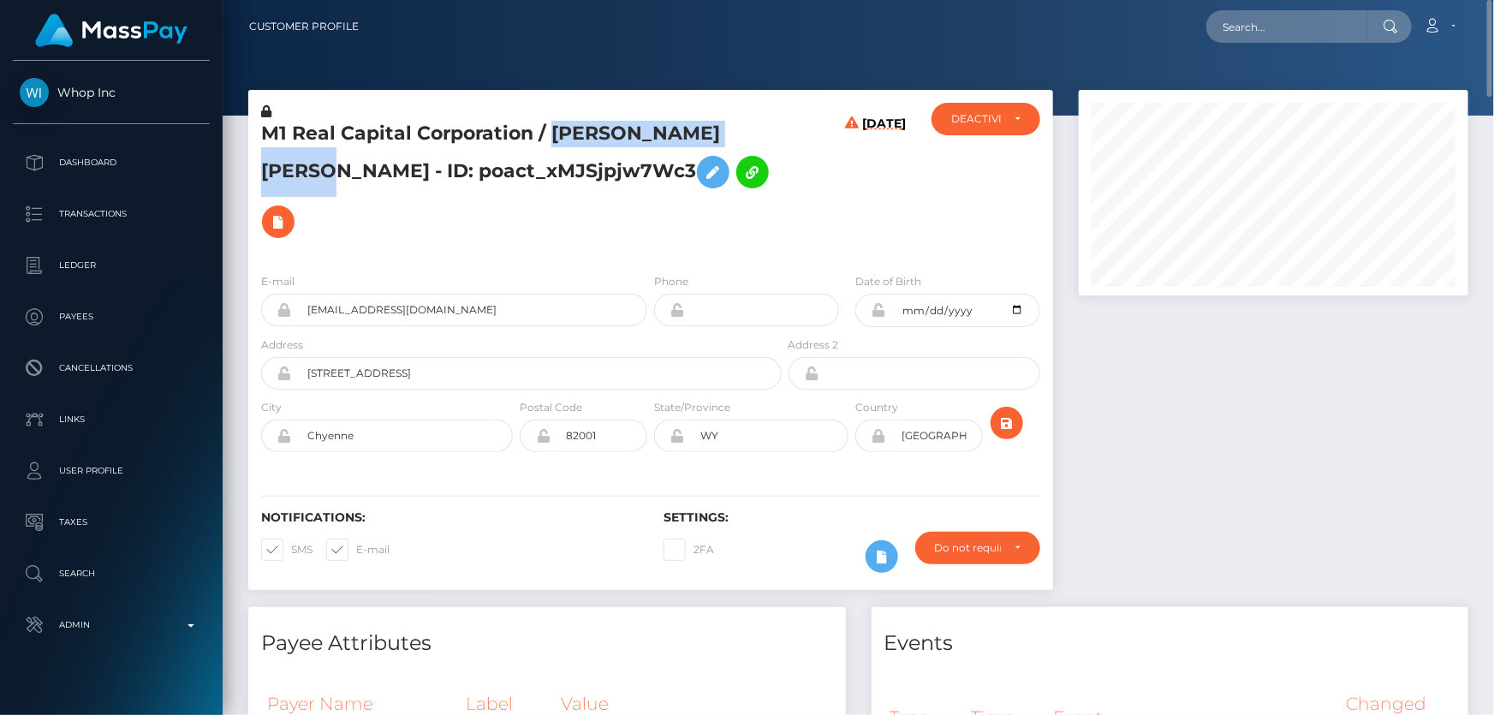
drag, startPoint x: 549, startPoint y: 135, endPoint x: 343, endPoint y: 180, distance: 210.2
click at [343, 180] on h5 "M1 Real Capital Corporation / [PERSON_NAME] [PERSON_NAME] - ID: poact_xMJSjpjw7…" at bounding box center [516, 184] width 511 height 126
copy h5 "[PERSON_NAME] [PERSON_NAME]"
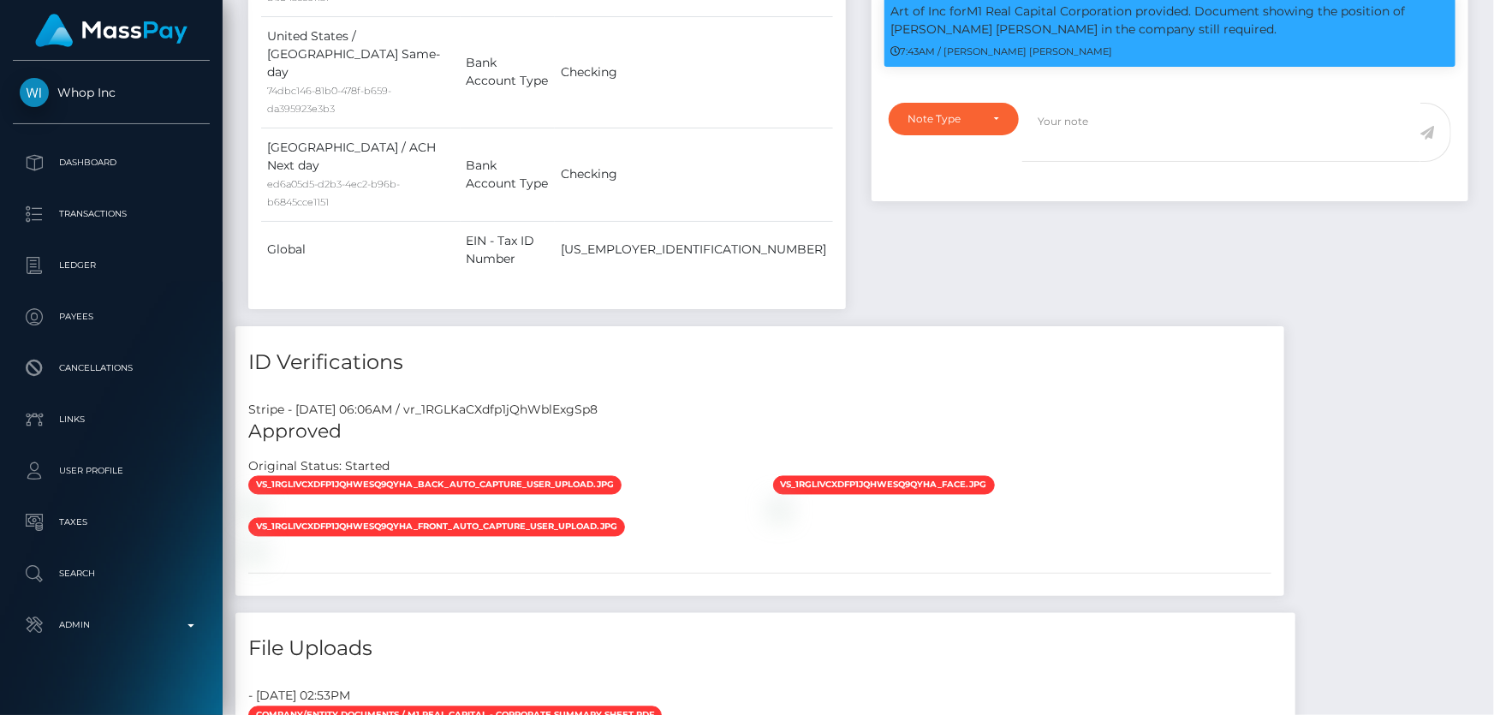
scroll to position [1011, 0]
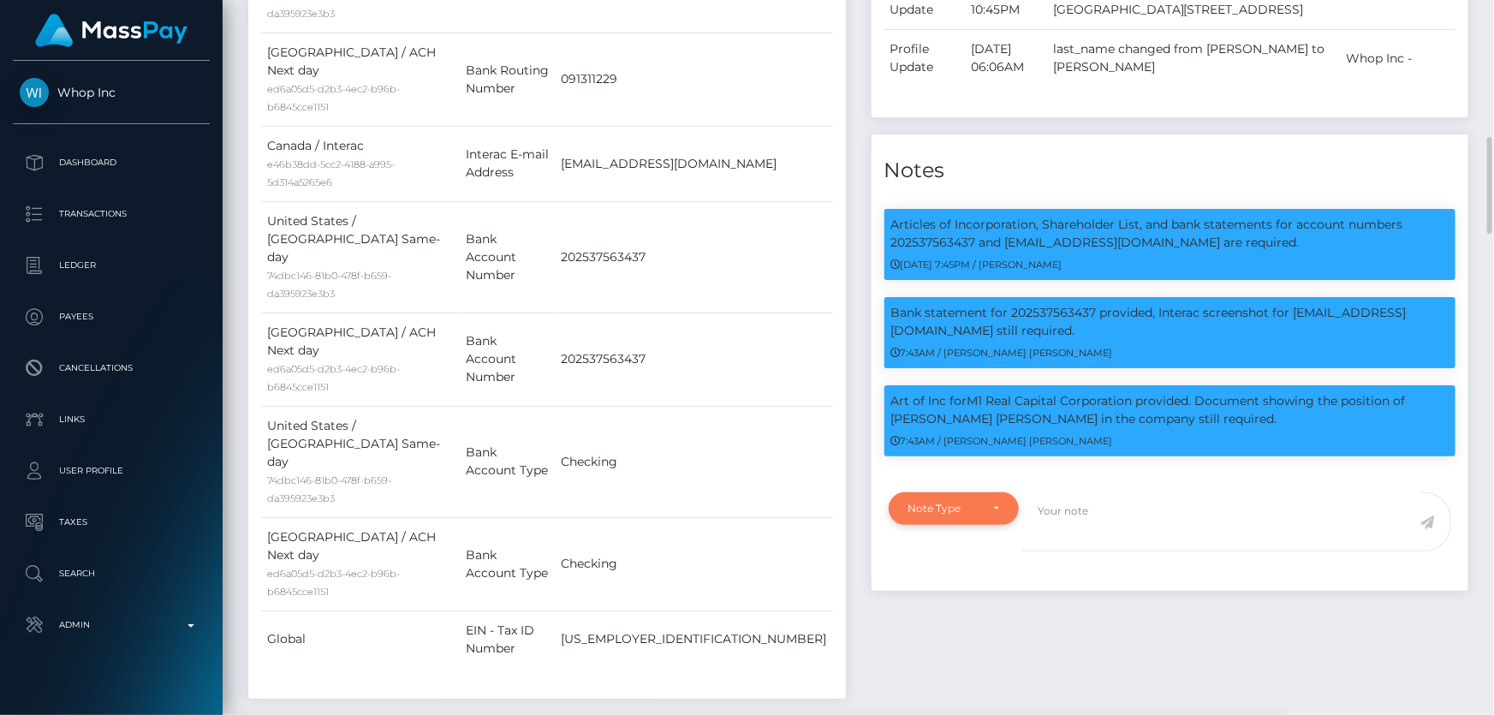
click at [949, 502] on div "Note Type" at bounding box center [944, 509] width 72 height 14
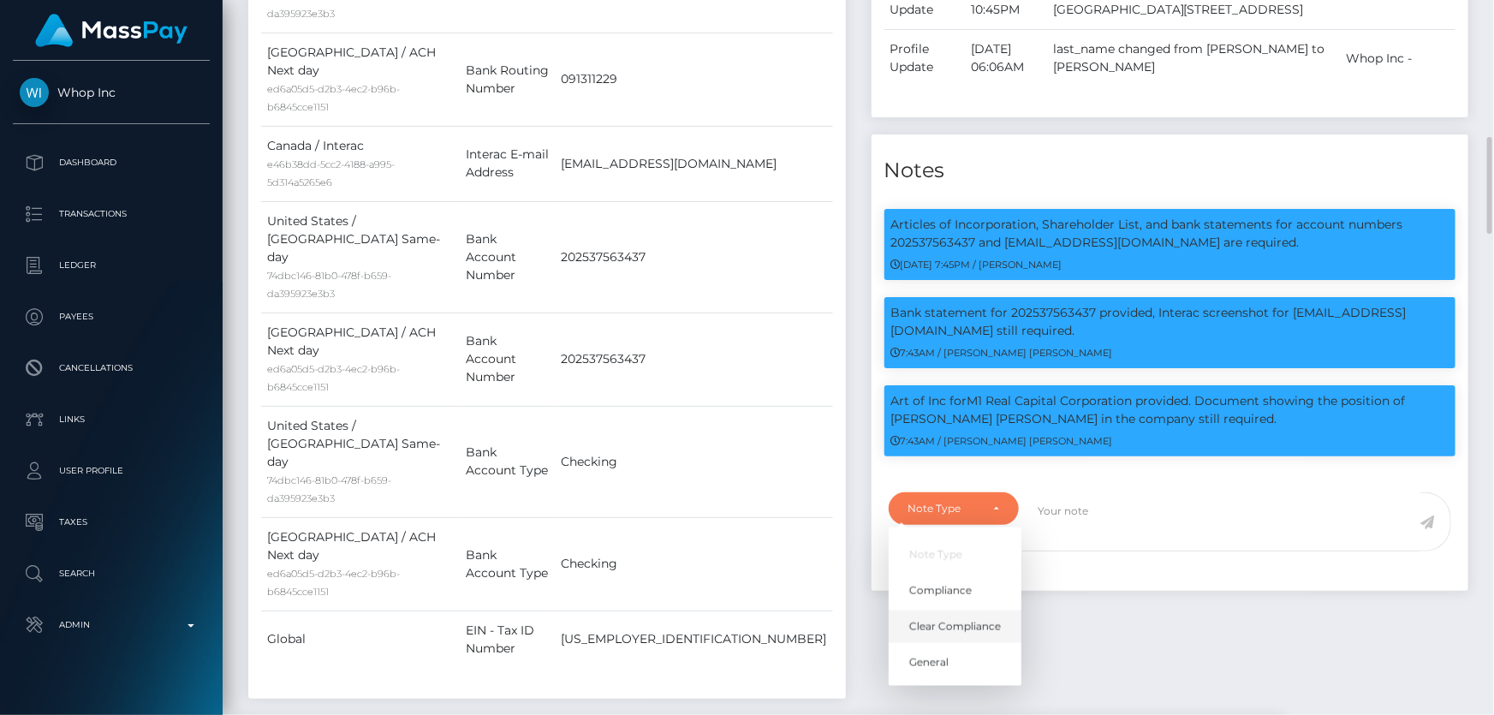
drag, startPoint x: 973, startPoint y: 574, endPoint x: 1088, endPoint y: 548, distance: 118.6
click at [973, 619] on span "Clear Compliance" at bounding box center [955, 626] width 92 height 15
select select "CLEAR_COMPLIANCE"
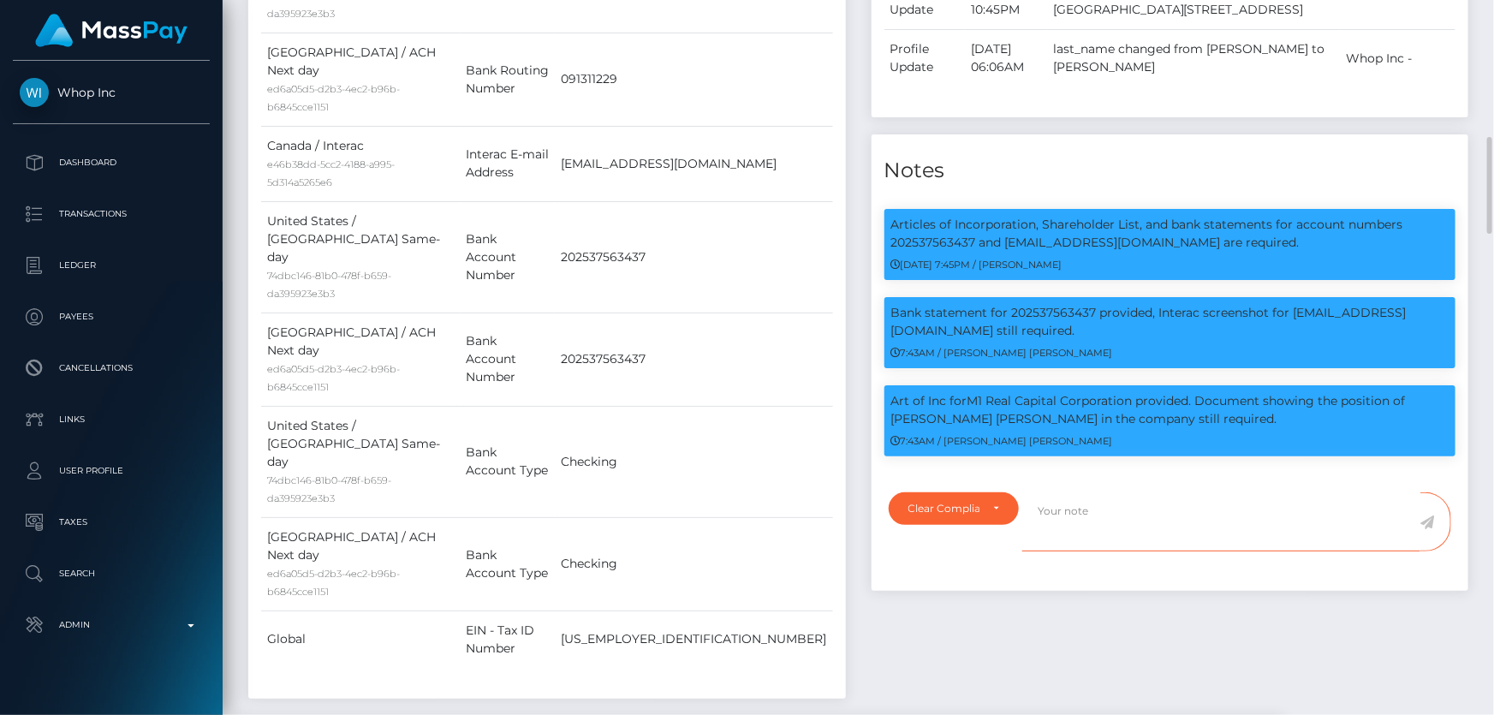
click at [1083, 492] on textarea at bounding box center [1221, 521] width 398 height 59
type textarea "Bank statement provided. NBCOU flag cleared."
click at [1431, 515] on icon at bounding box center [1427, 522] width 15 height 14
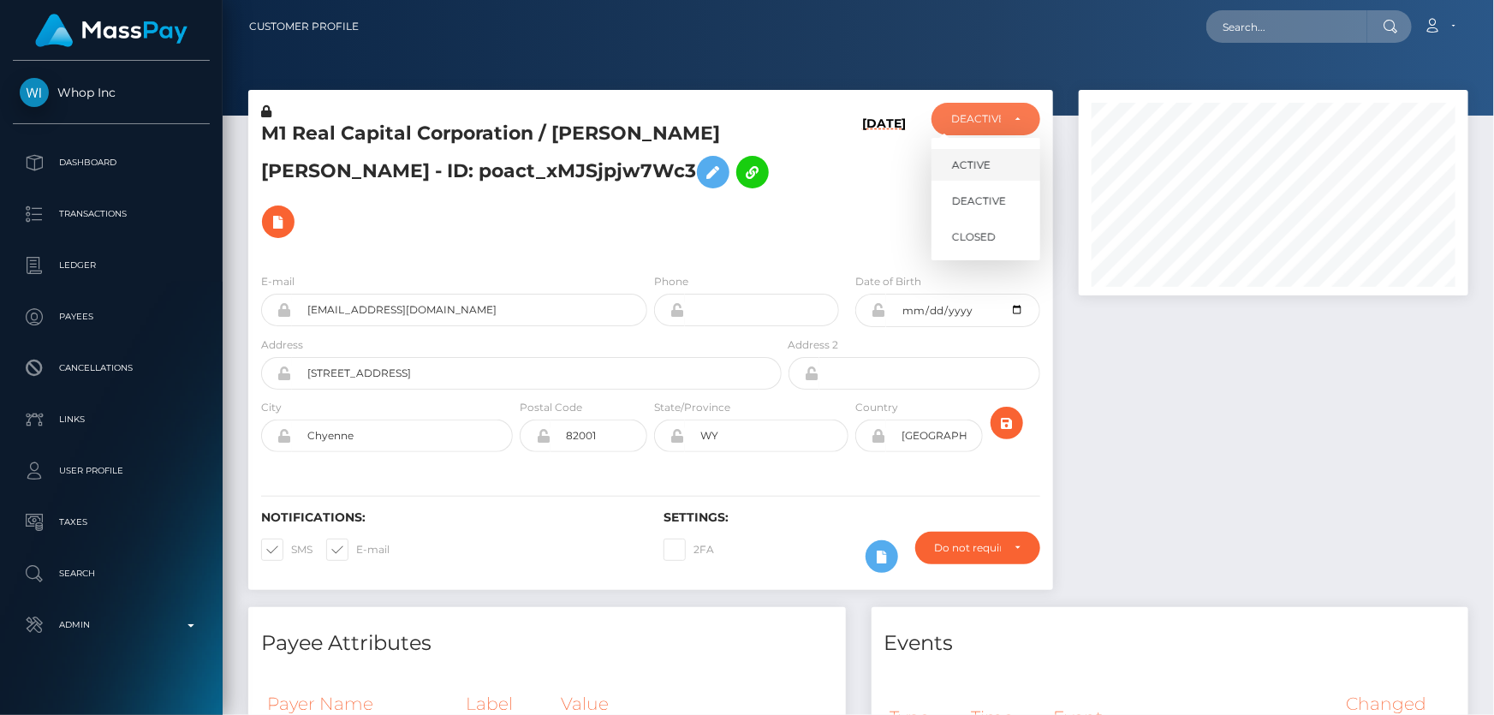
scroll to position [205, 389]
click at [993, 161] on link "ACTIVE" at bounding box center [985, 165] width 109 height 32
select select "ACTIVE"
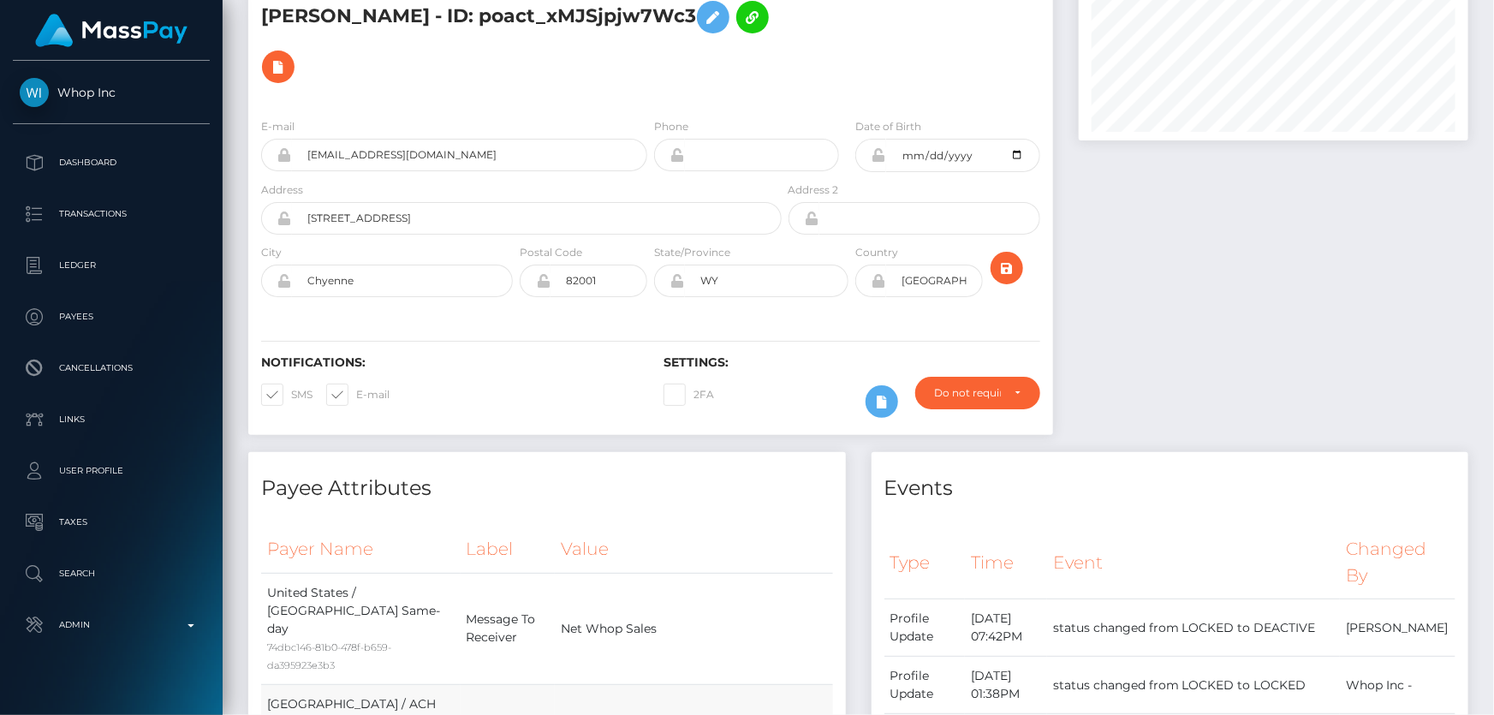
scroll to position [0, 0]
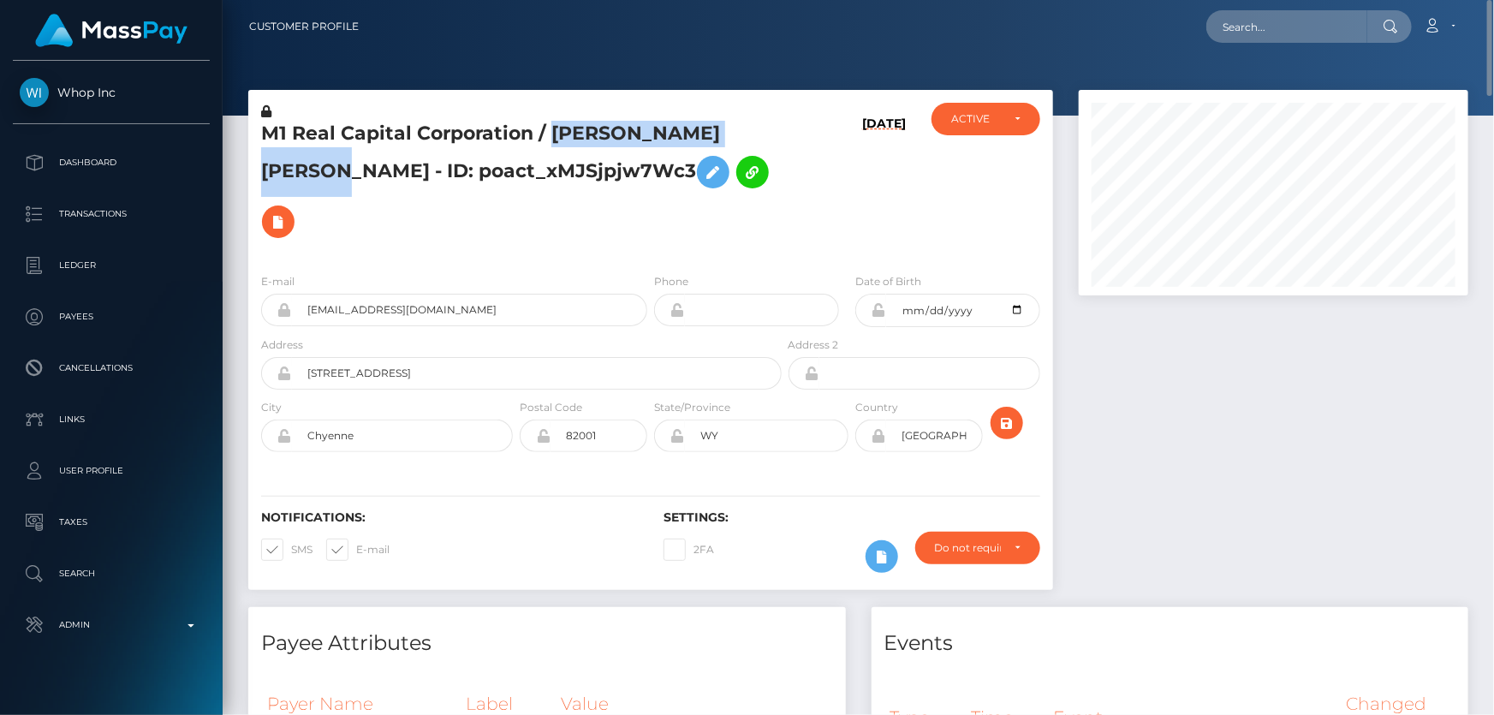
drag, startPoint x: 550, startPoint y: 128, endPoint x: 336, endPoint y: 178, distance: 220.6
click at [350, 184] on h5 "M1 Real Capital Corporation / [PERSON_NAME] [PERSON_NAME] - ID: poact_xMJSjpjw7…" at bounding box center [516, 184] width 511 height 126
copy h5 "Marcin Michal DROZDZ"
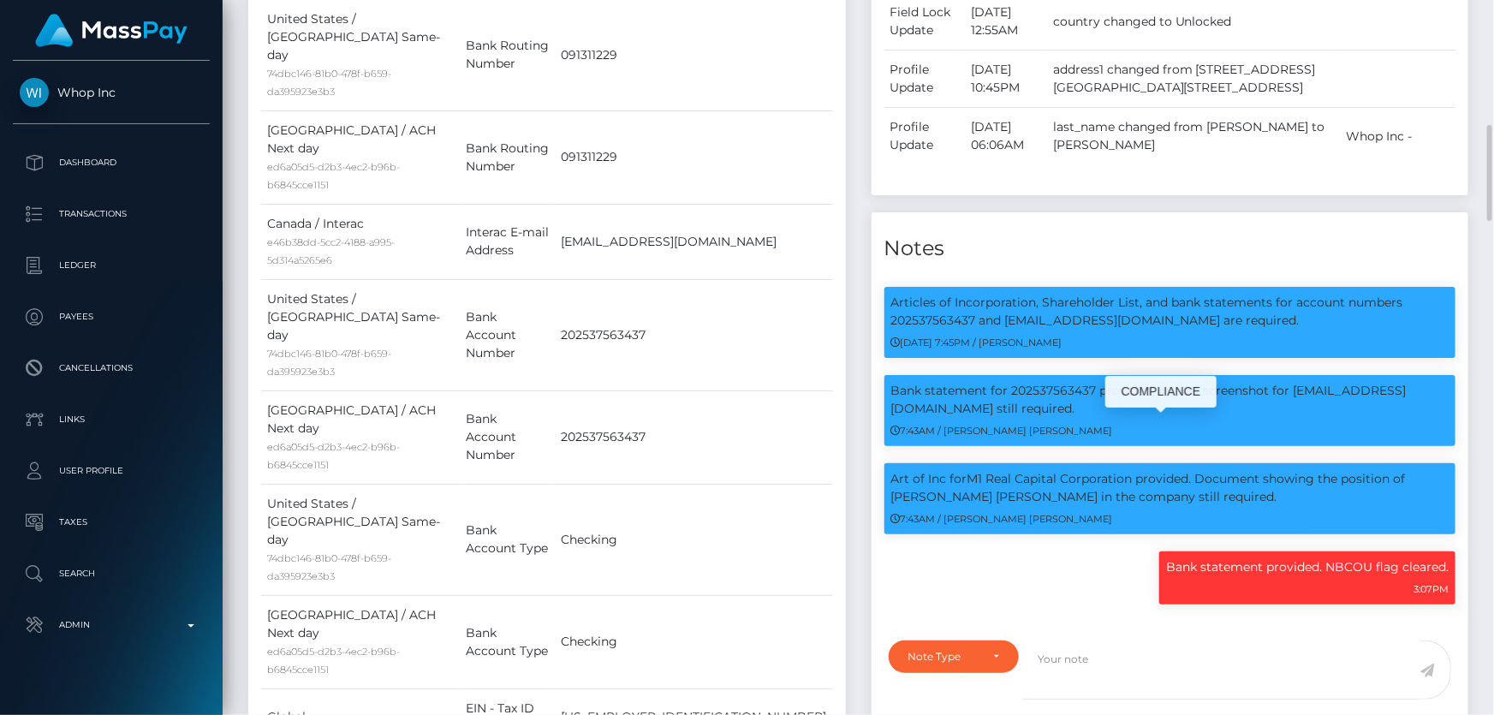
scroll to position [1089, 0]
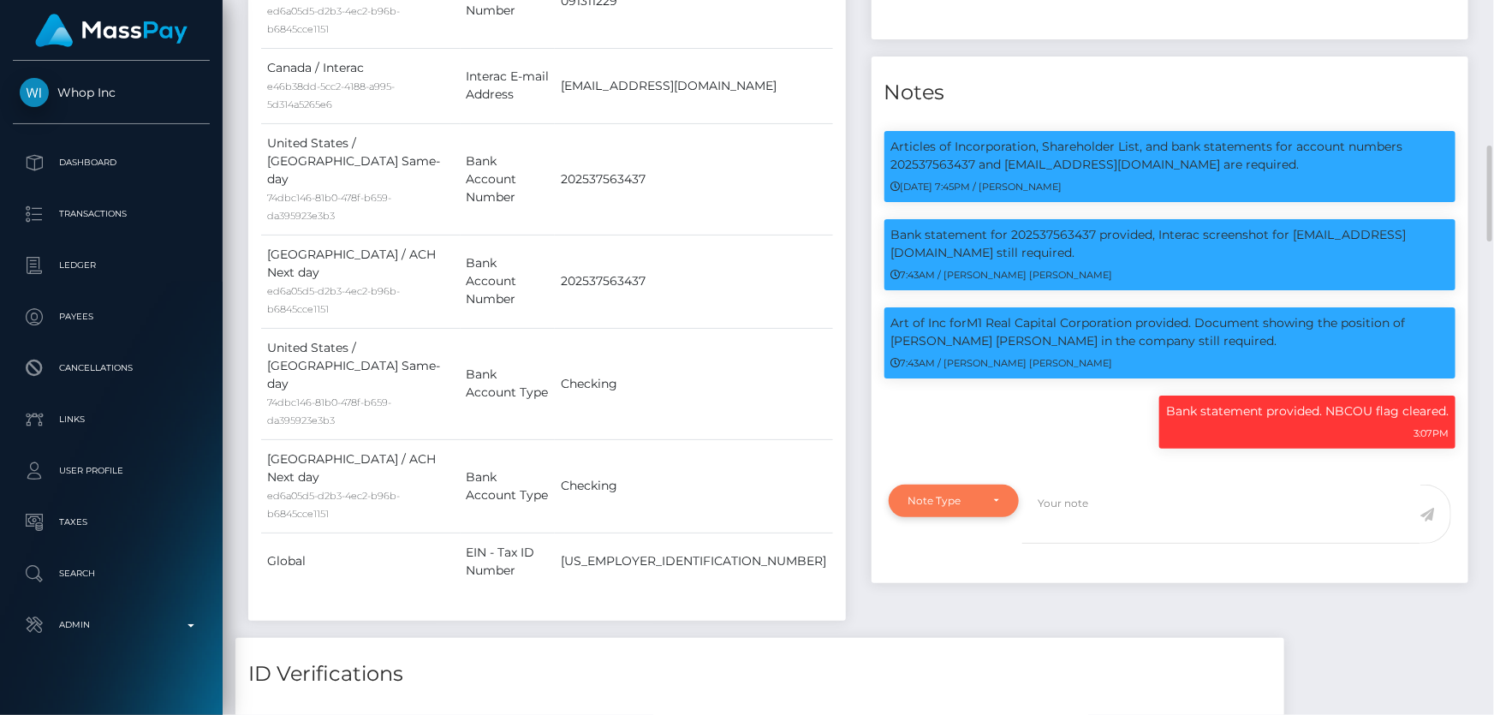
drag, startPoint x: 956, startPoint y: 424, endPoint x: 946, endPoint y: 467, distance: 44.0
click at [956, 474] on div "Note Type Compliance Clear Compliance General Note Type" at bounding box center [1171, 528] width 598 height 109
click at [946, 485] on div "Note Type" at bounding box center [954, 501] width 131 height 33
drag, startPoint x: 943, startPoint y: 524, endPoint x: 1079, endPoint y: 472, distance: 145.0
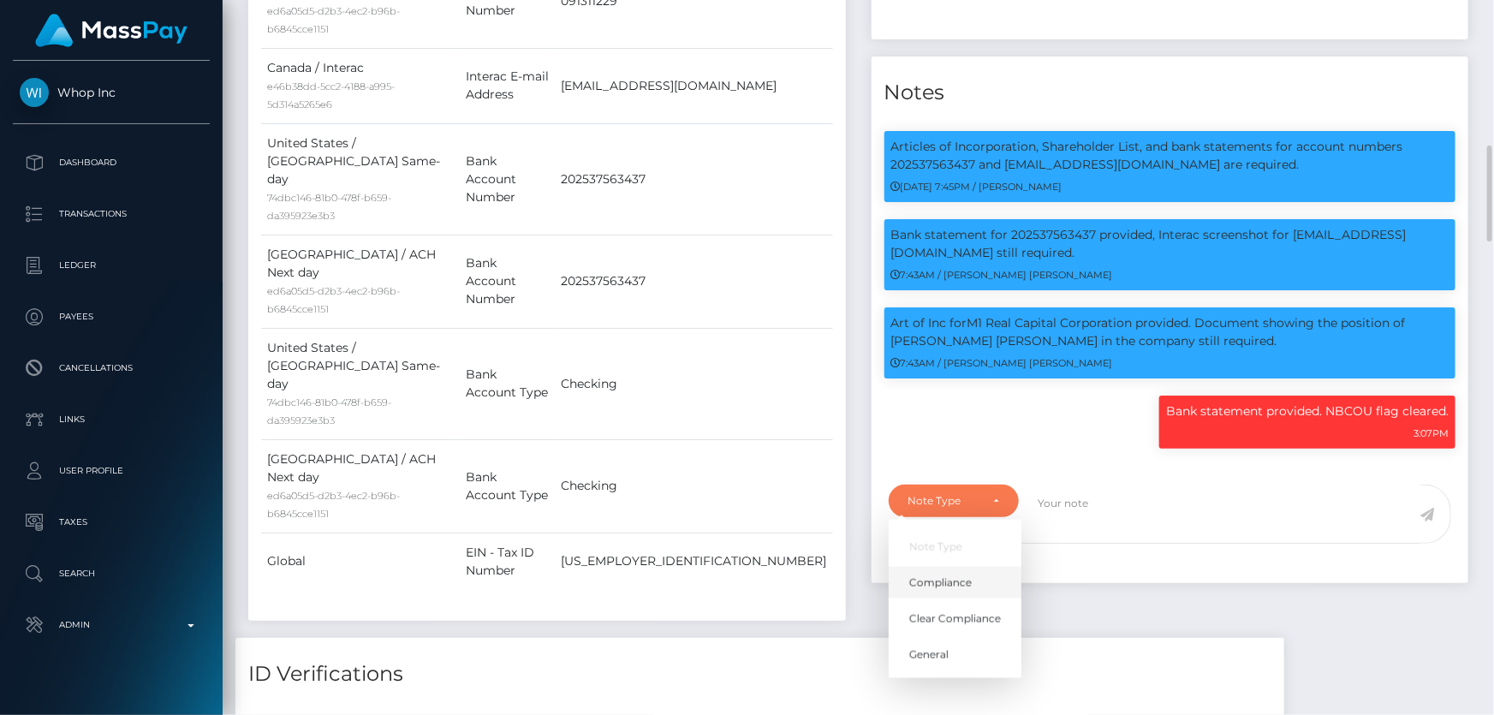
click at [948, 567] on link "Compliance" at bounding box center [955, 583] width 133 height 32
select select "COMPLIANCE"
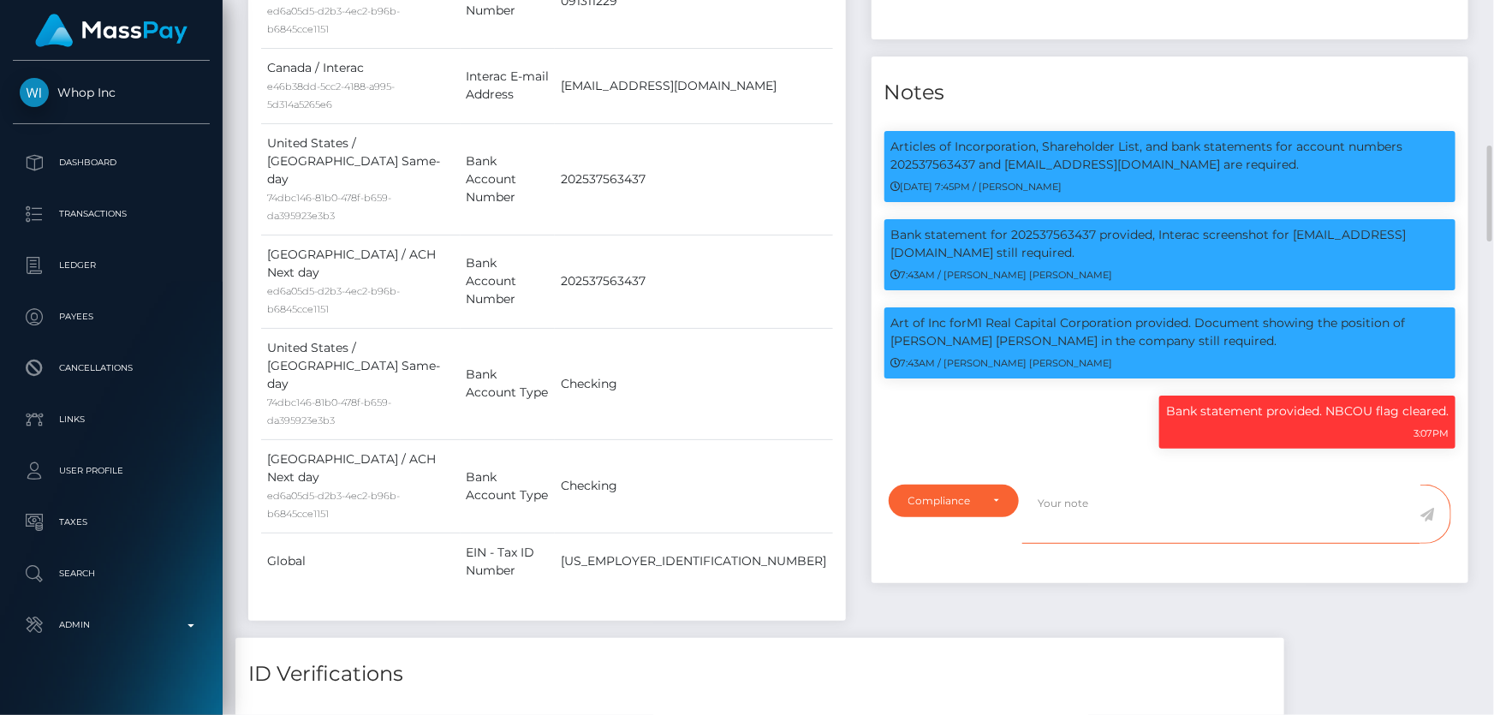
click at [1098, 485] on textarea at bounding box center [1221, 514] width 398 height 59
paste textarea "Marcin Michal DROZDZ"
type textarea "Marcin Michal DROZDZ is shareholder."
click at [1423, 508] on icon at bounding box center [1427, 515] width 15 height 14
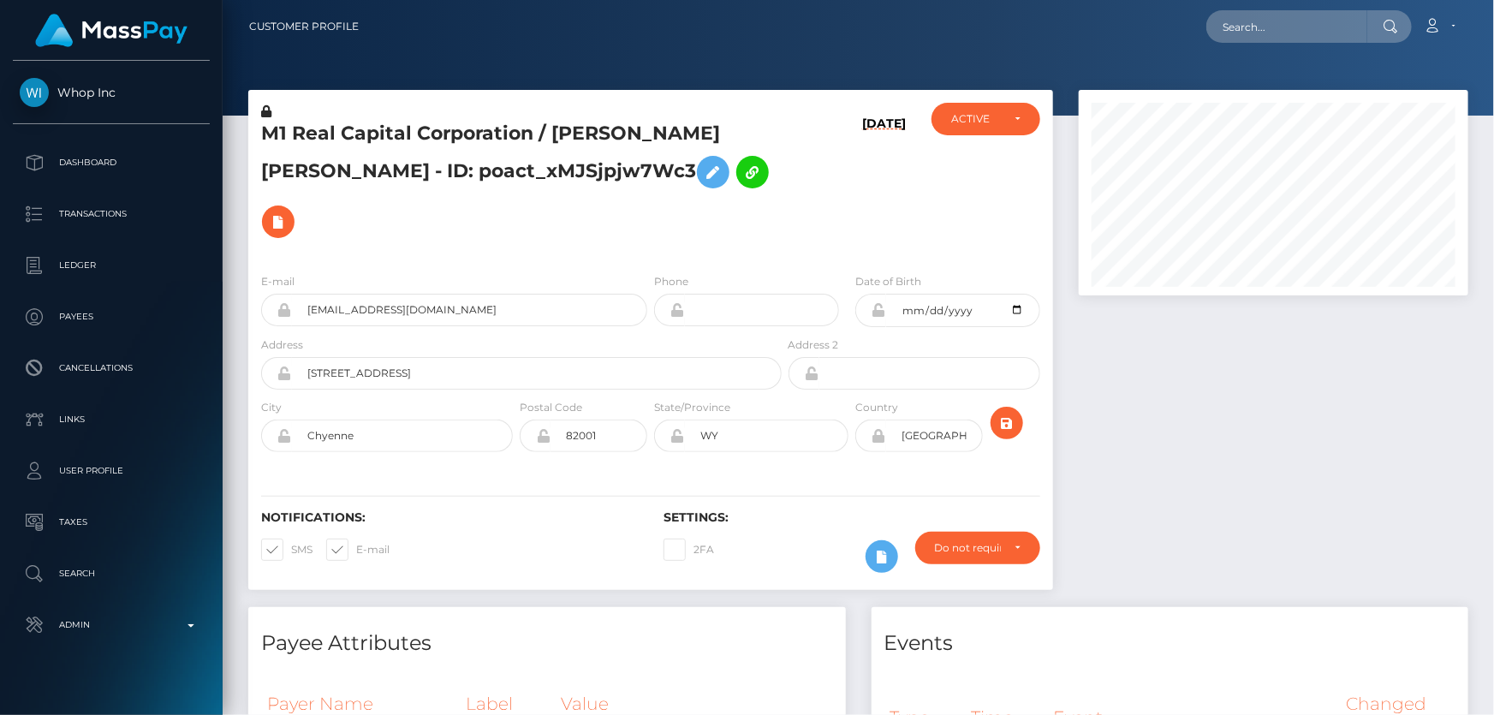
scroll to position [205, 389]
click at [1229, 334] on div at bounding box center [1273, 348] width 415 height 517
click at [300, 170] on h5 "M1 Real Capital Corporation / [PERSON_NAME] [PERSON_NAME] - ID: poact_xMJSjpjw7…" at bounding box center [516, 184] width 511 height 126
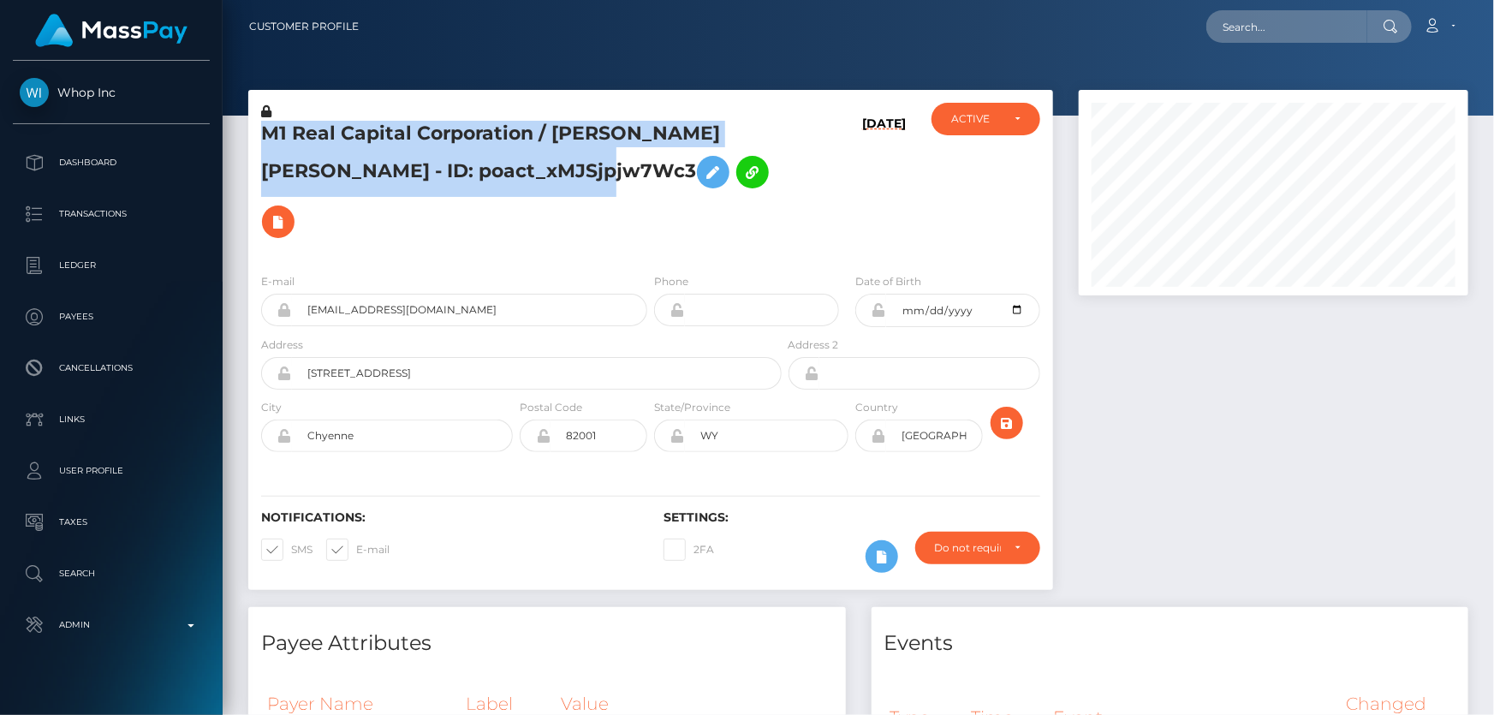
click at [300, 170] on h5 "M1 Real Capital Corporation / [PERSON_NAME] [PERSON_NAME] - ID: poact_xMJSjpjw7…" at bounding box center [516, 184] width 511 height 126
copy h5 "M1 Real Capital Corporation / [PERSON_NAME] [PERSON_NAME] - ID: poact_xMJSjpjw7…"
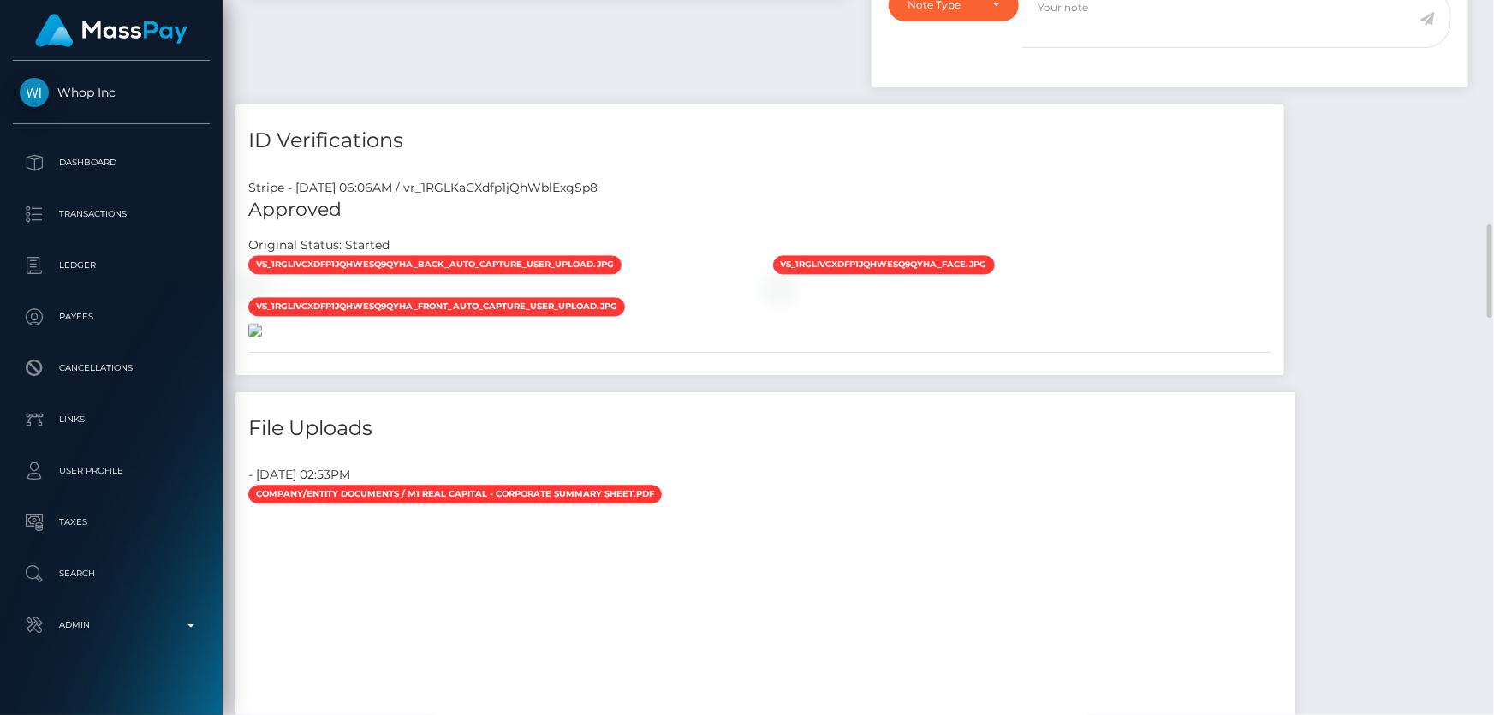
scroll to position [2023, 0]
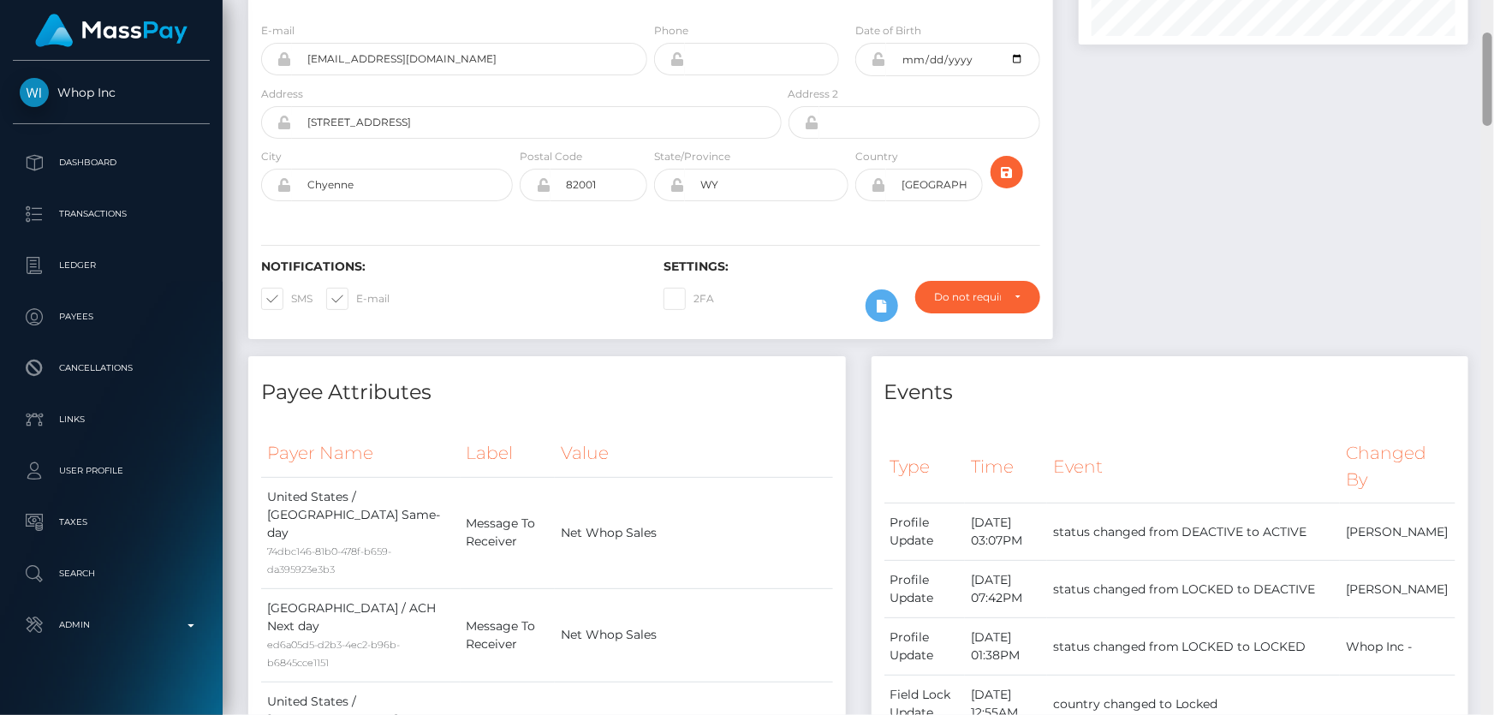
scroll to position [0, 0]
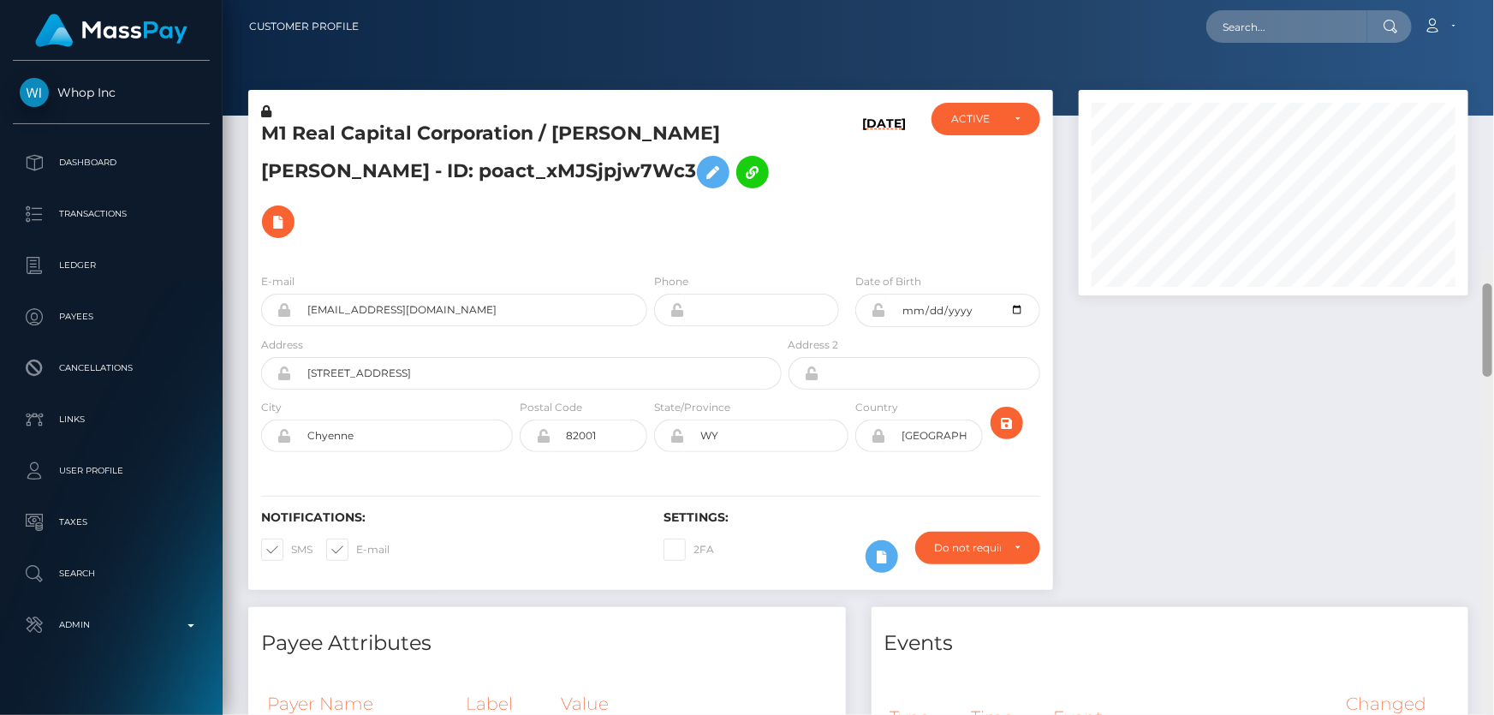
drag, startPoint x: 1491, startPoint y: 630, endPoint x: 1493, endPoint y: 31, distance: 599.3
click at [1493, 31] on div "Customer Profile Loading... Loading..." at bounding box center [858, 357] width 1271 height 715
drag, startPoint x: 1318, startPoint y: 320, endPoint x: 1205, endPoint y: 305, distance: 114.1
click at [1318, 321] on div at bounding box center [1273, 348] width 415 height 517
click at [1242, 429] on div at bounding box center [1273, 348] width 415 height 517
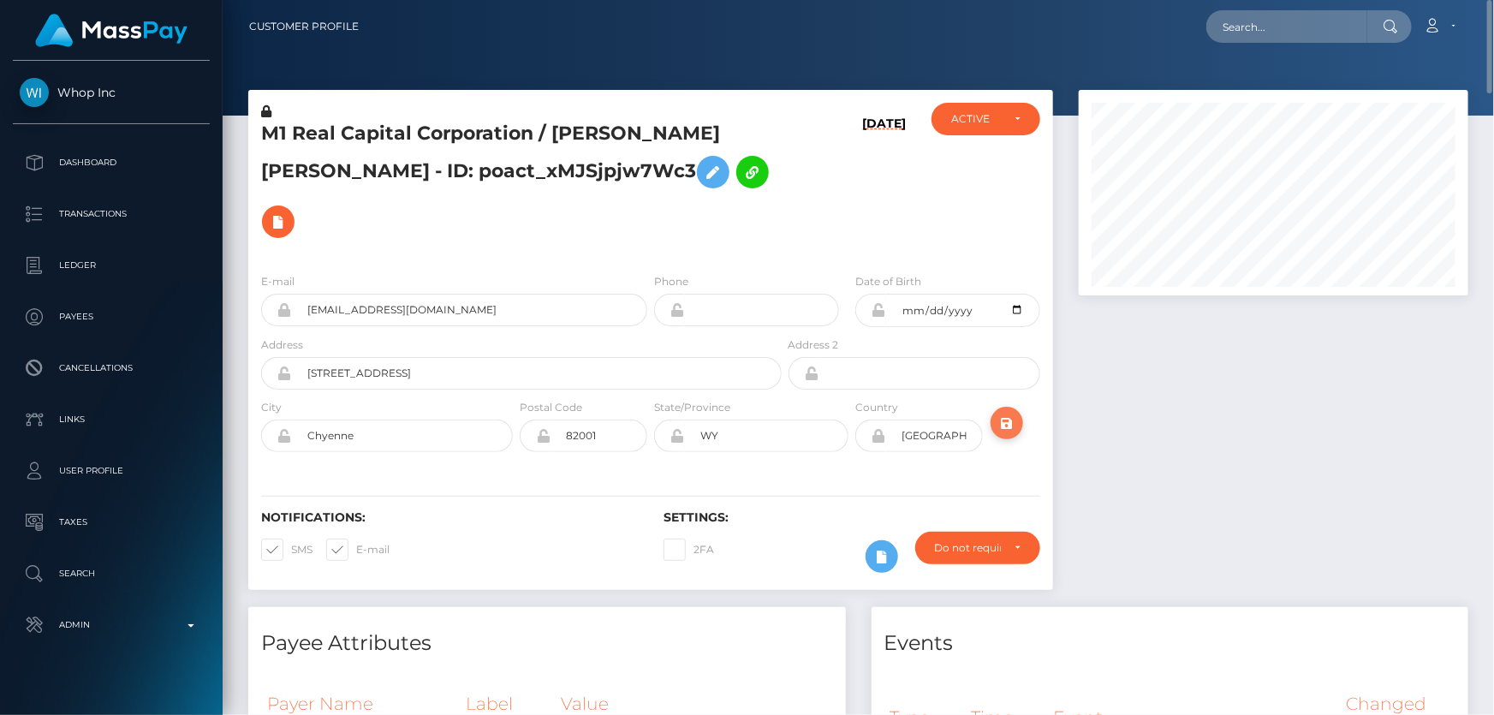
click at [1006, 413] on icon "submit" at bounding box center [1007, 423] width 21 height 21
click at [1238, 402] on div at bounding box center [1273, 348] width 415 height 517
click at [1336, 434] on div at bounding box center [1273, 348] width 415 height 517
